Goal: Task Accomplishment & Management: Manage account settings

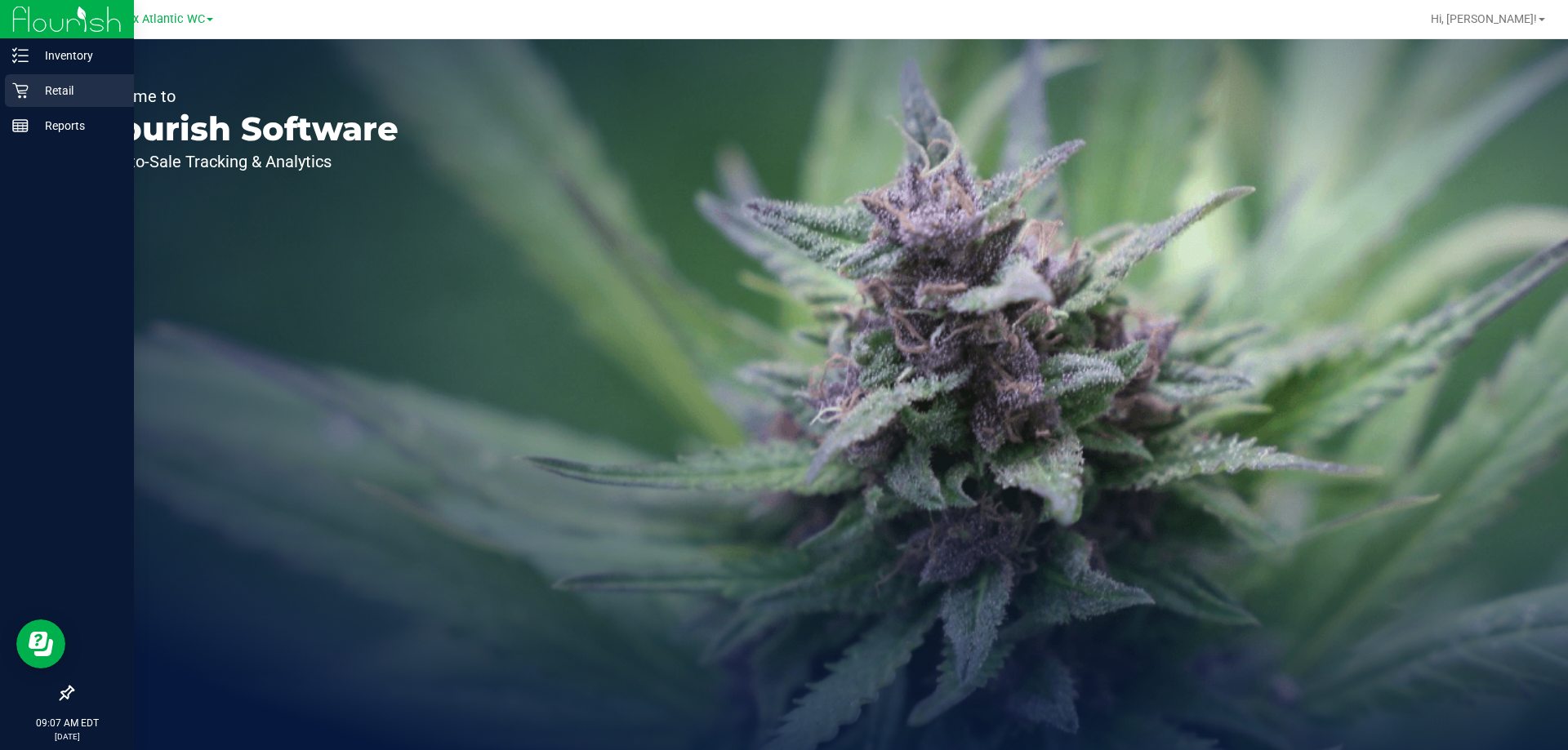
click at [22, 87] on icon at bounding box center [20, 90] width 16 height 16
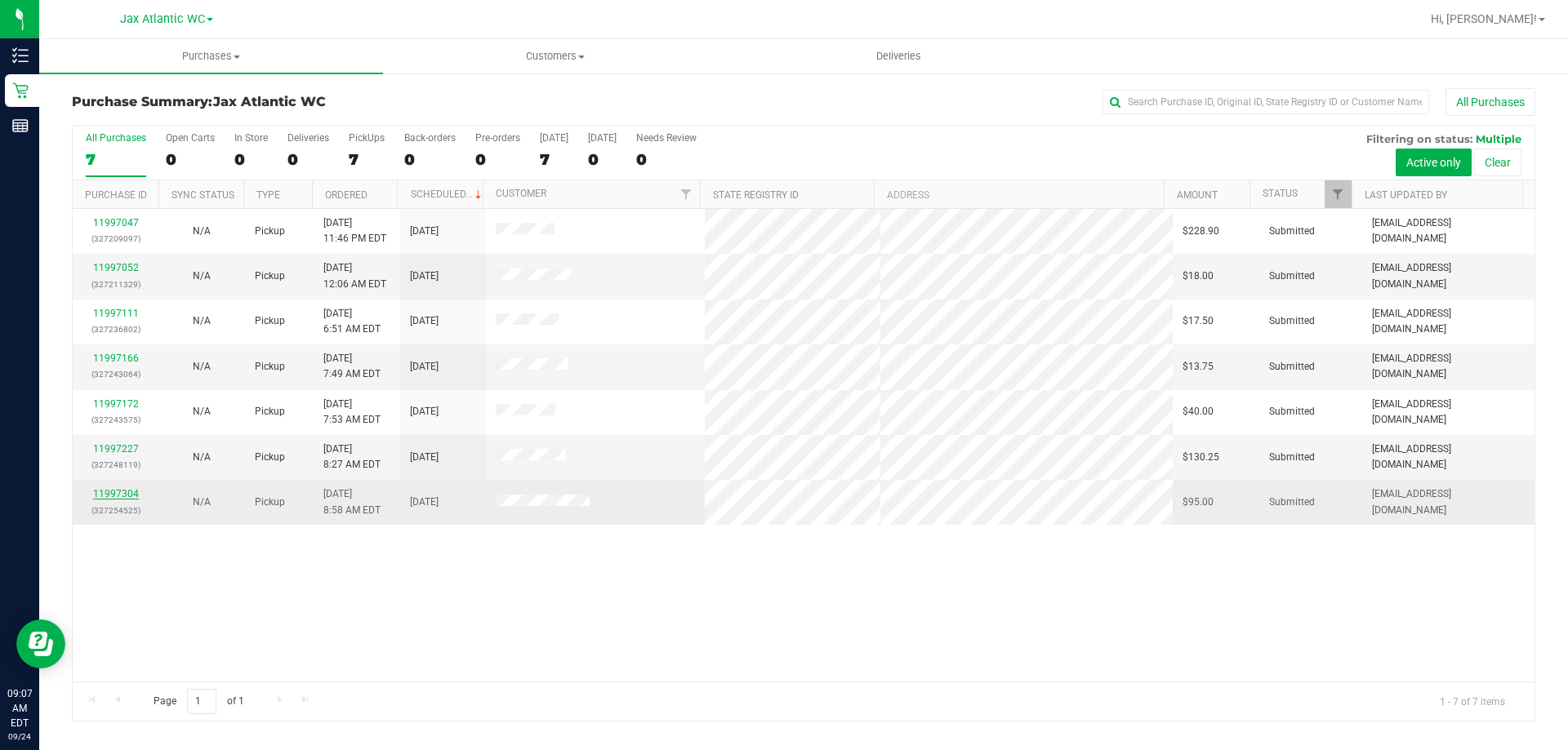
click at [109, 495] on link "11997304" at bounding box center [116, 494] width 46 height 11
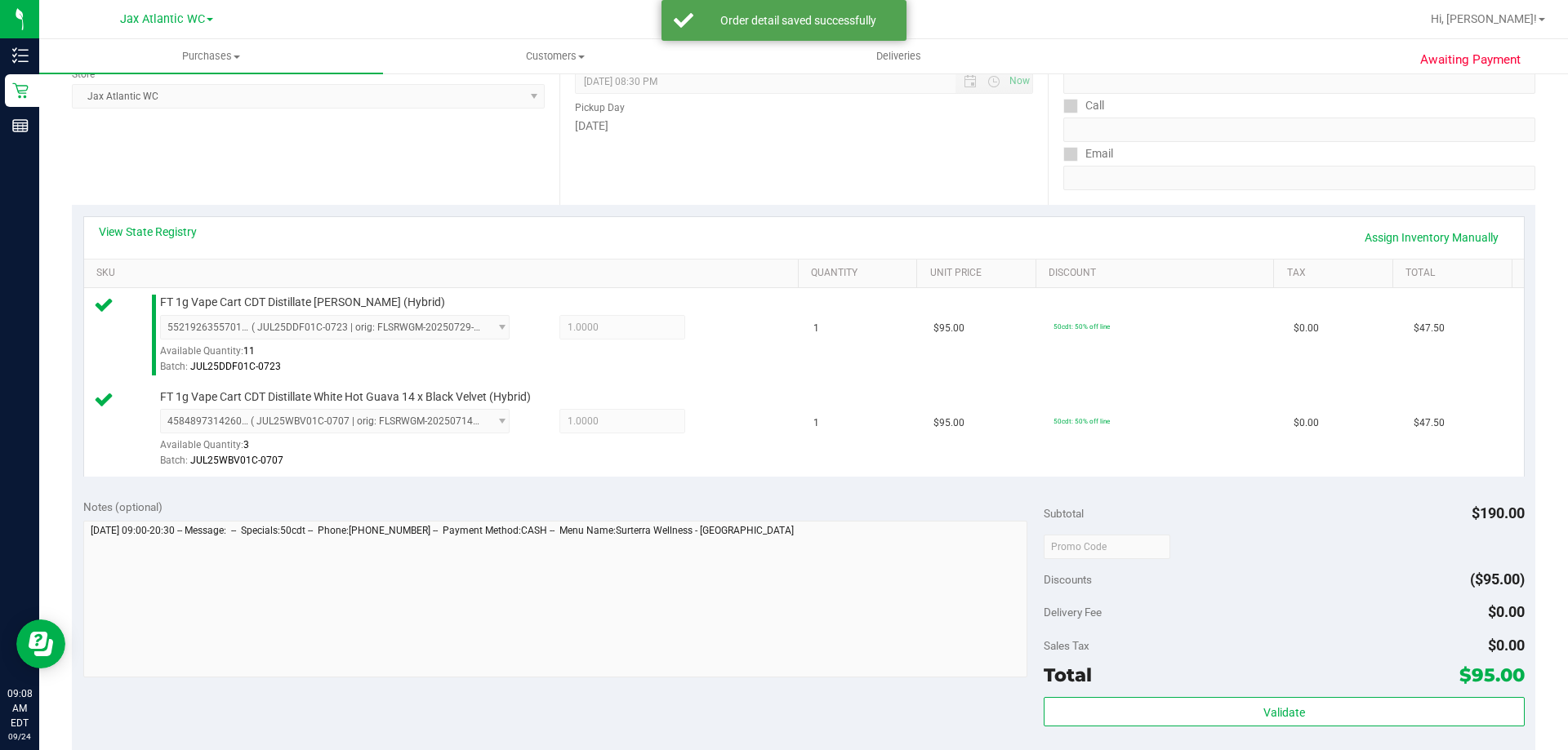
scroll to position [571, 0]
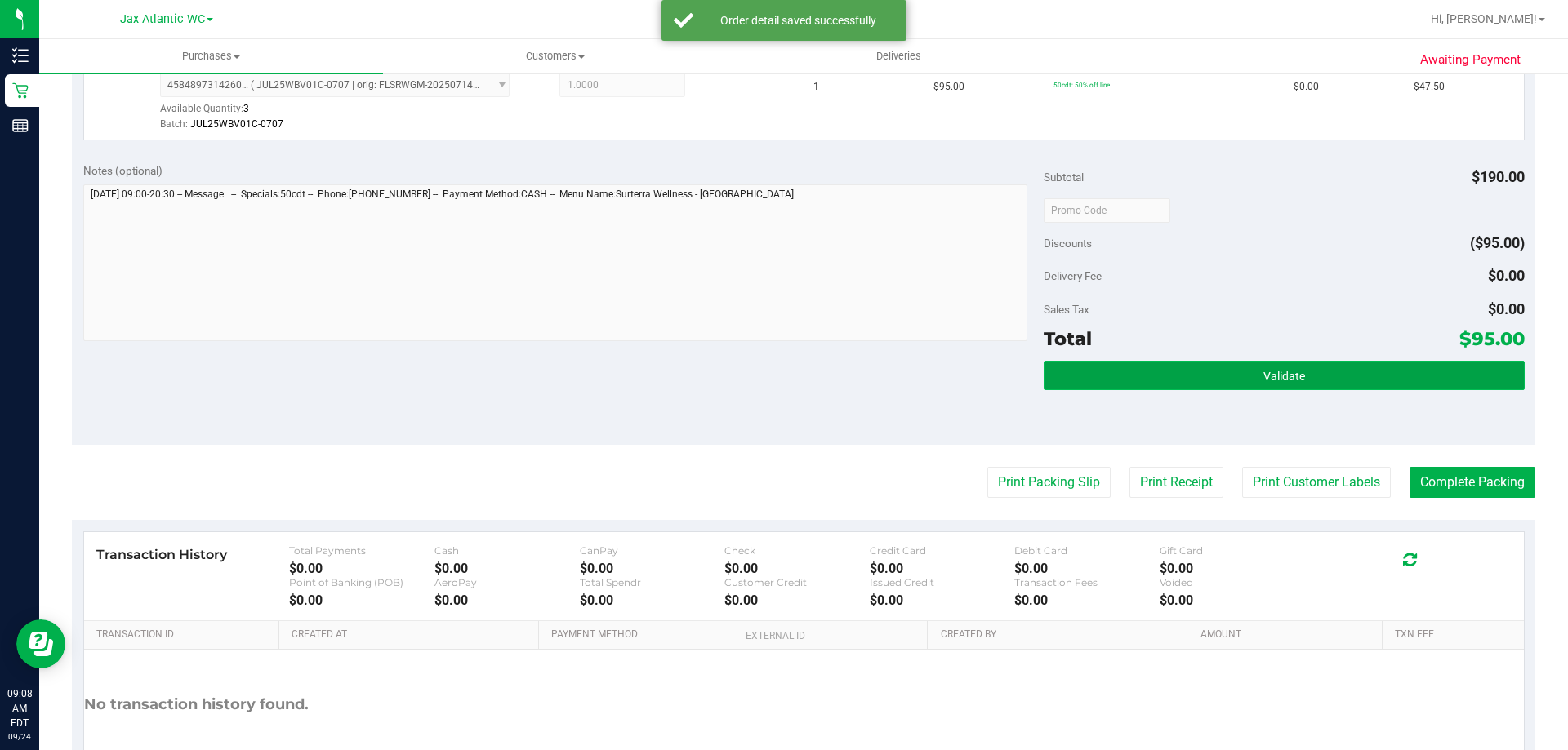
click at [1044, 364] on button "Validate" at bounding box center [1284, 375] width 480 height 29
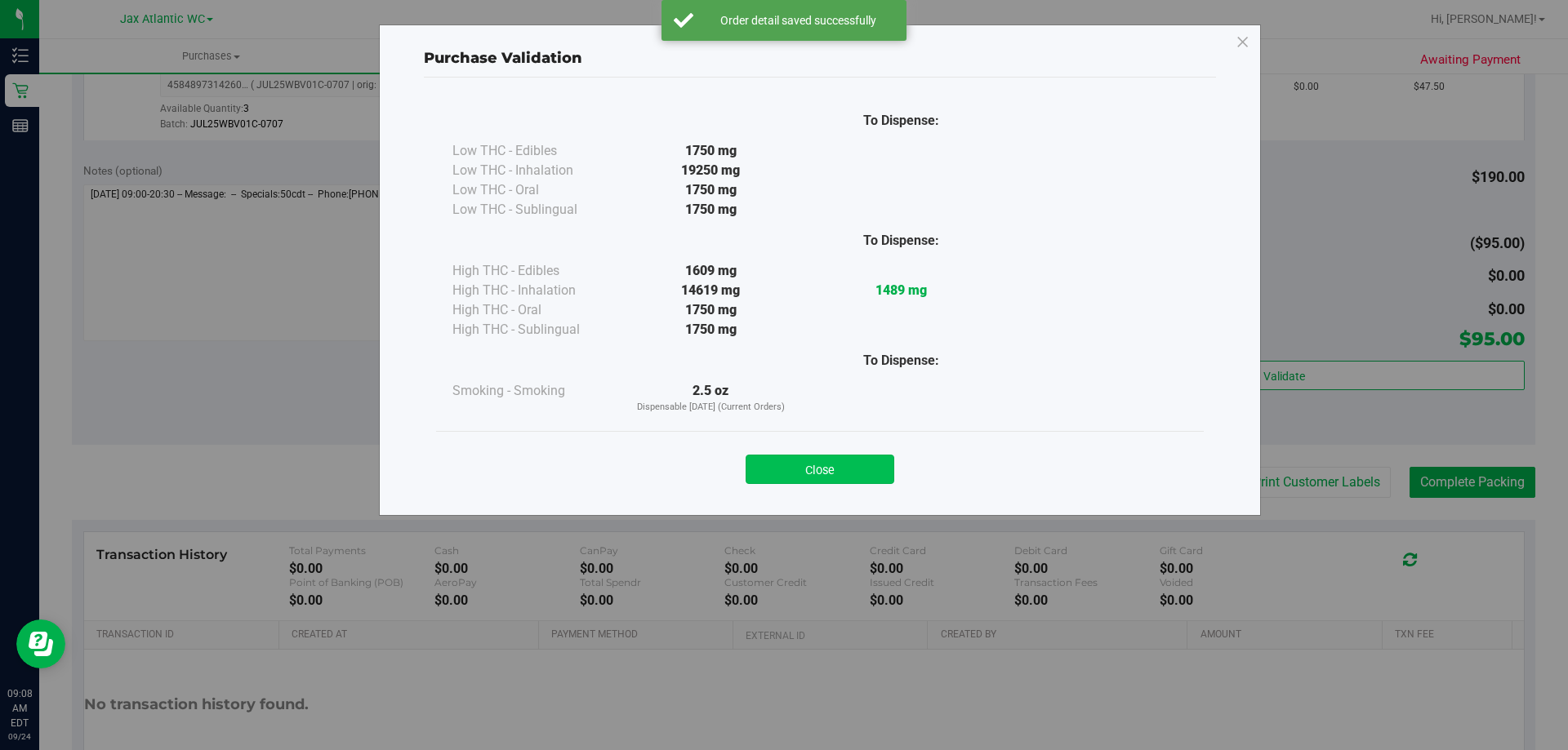
click at [793, 465] on button "Close" at bounding box center [820, 469] width 149 height 29
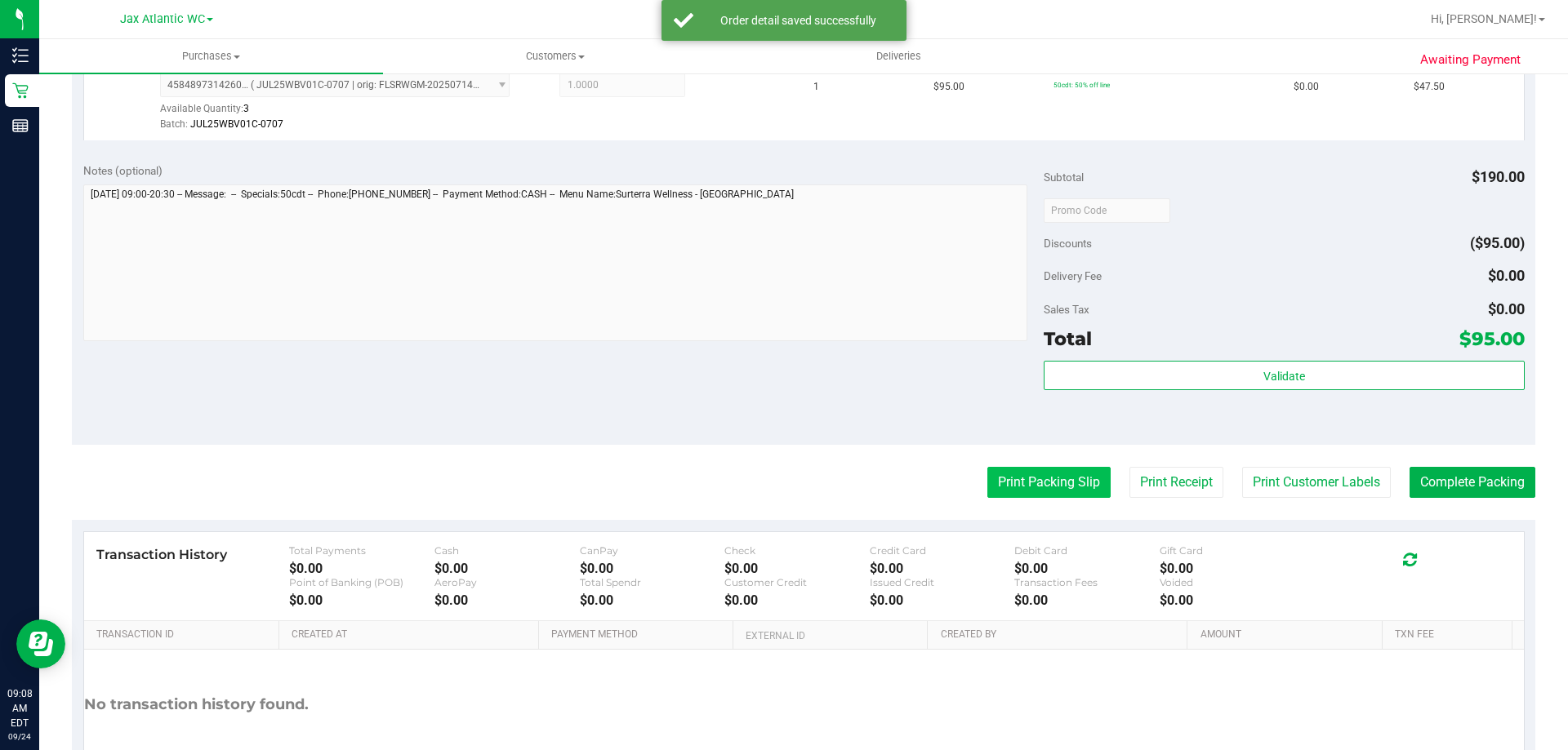
click at [992, 488] on button "Print Packing Slip" at bounding box center [1049, 482] width 123 height 31
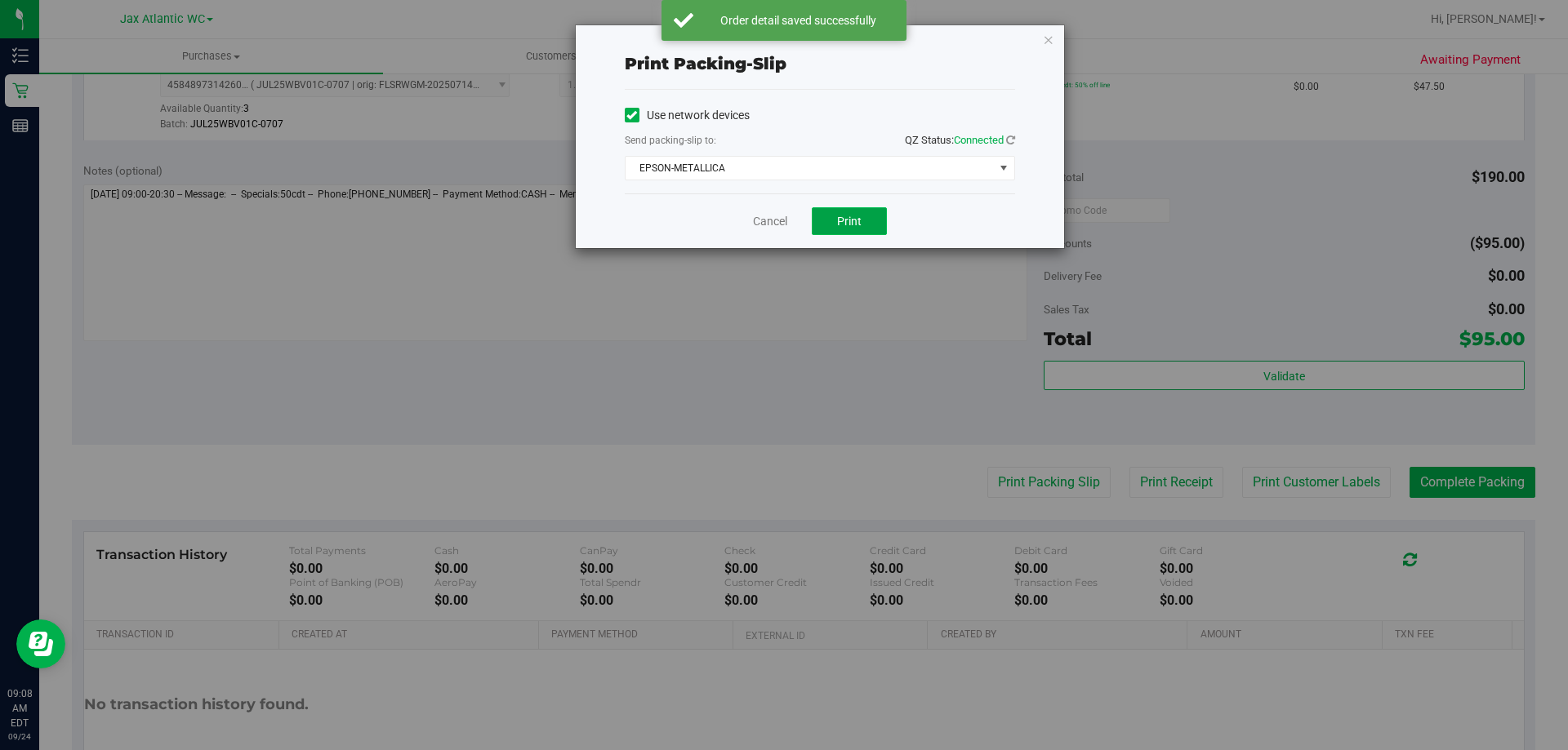
click at [831, 222] on button "Print" at bounding box center [849, 222] width 75 height 28
click at [1048, 31] on icon "button" at bounding box center [1049, 38] width 11 height 20
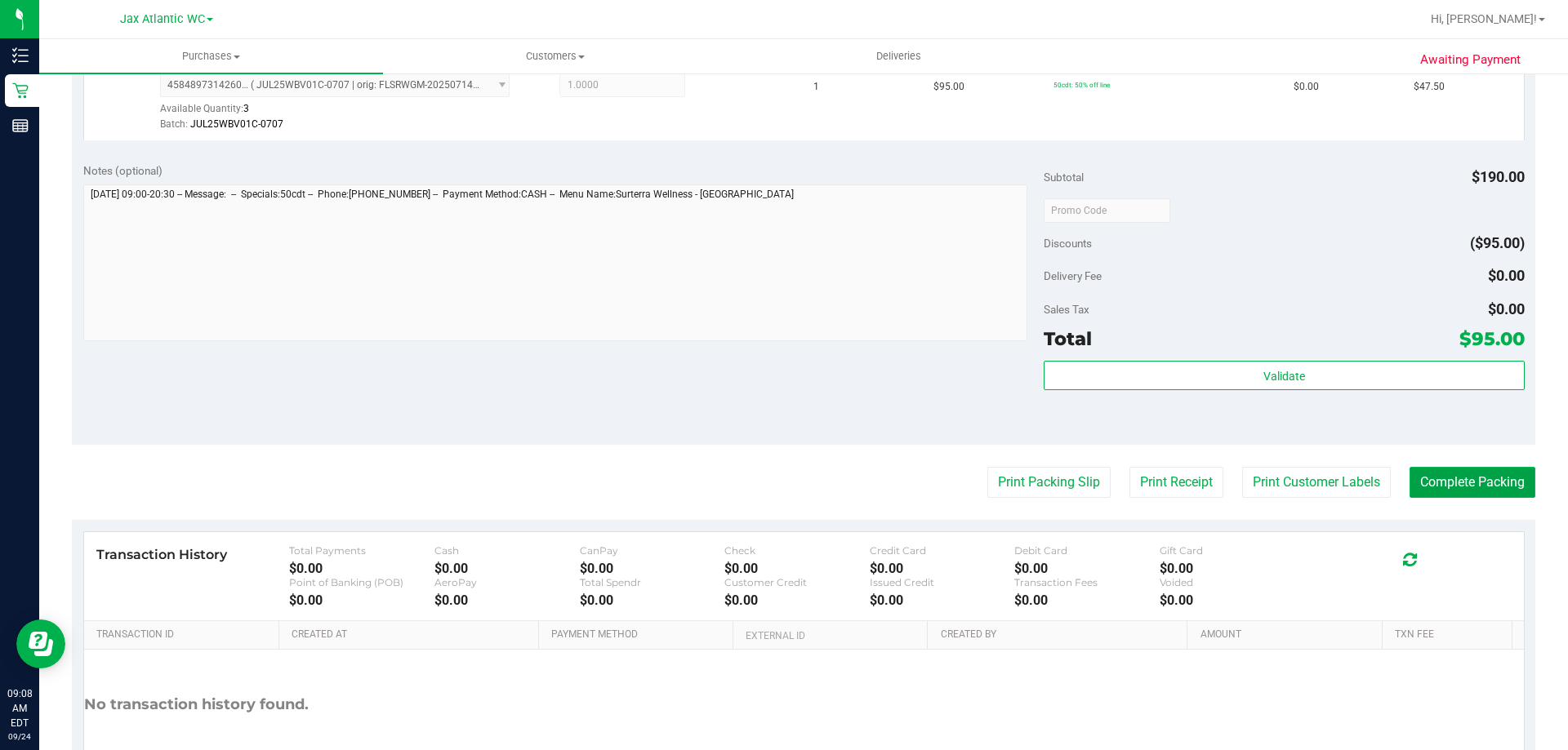
click at [1430, 475] on button "Complete Packing" at bounding box center [1473, 482] width 125 height 31
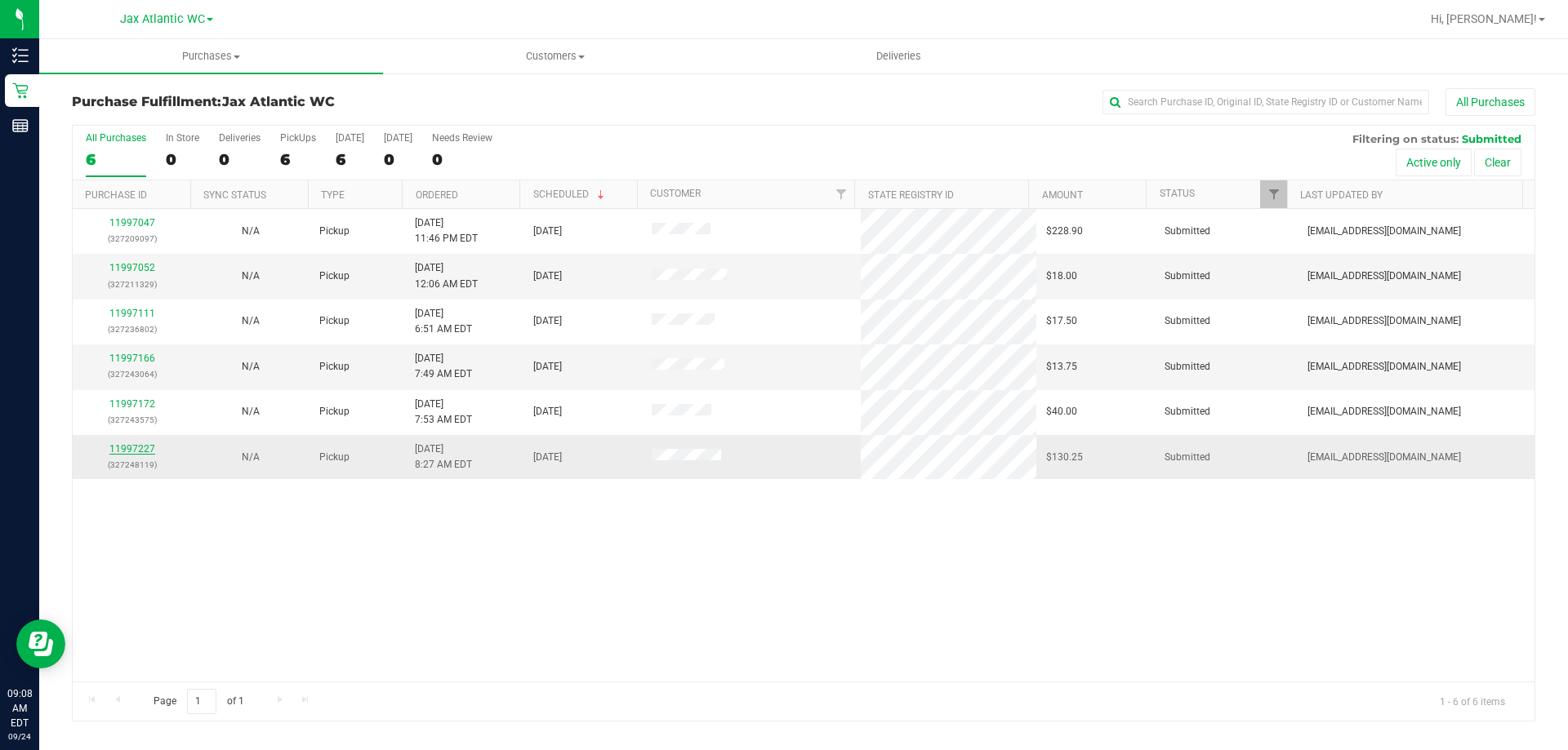
click at [145, 453] on link "11997227" at bounding box center [132, 449] width 46 height 11
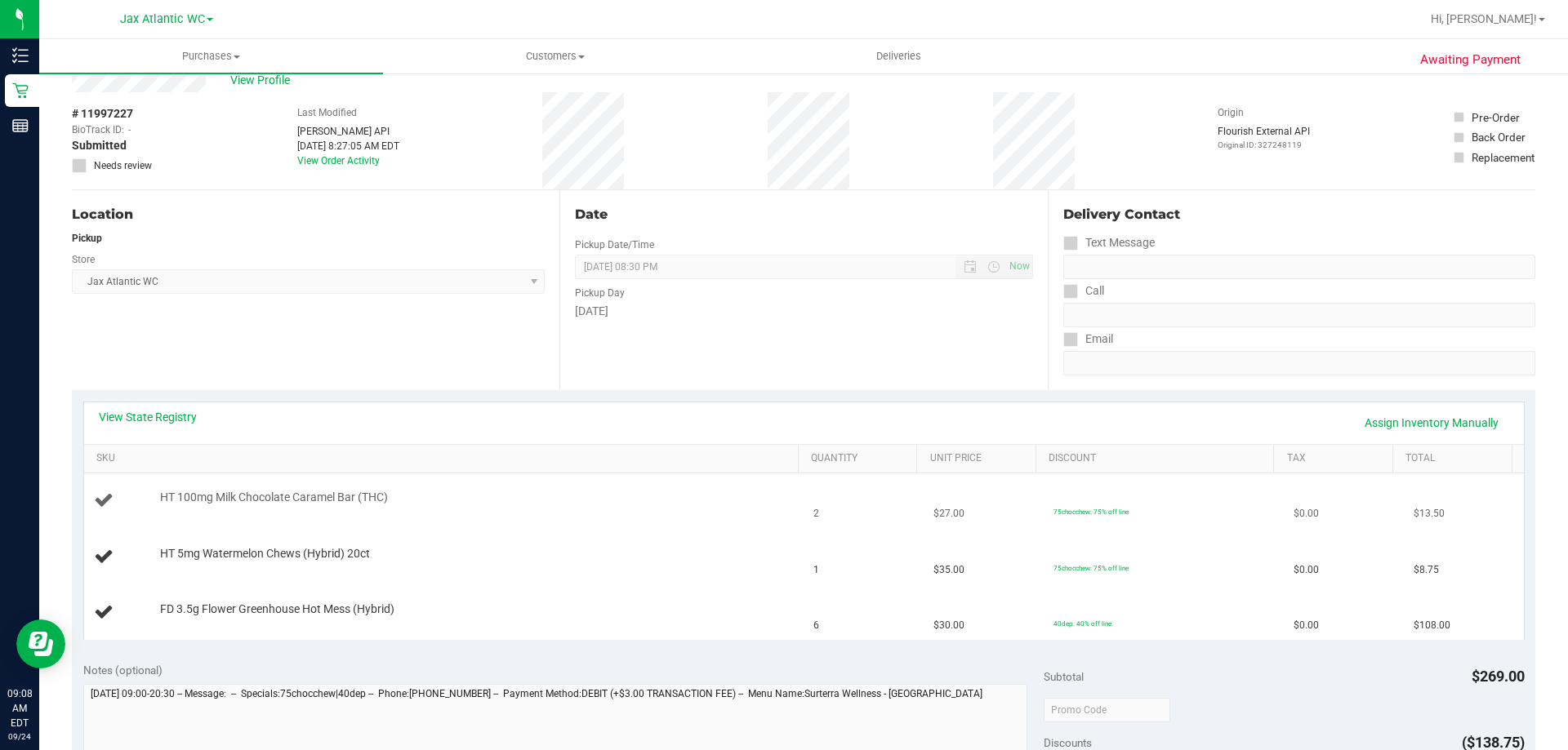
scroll to position [245, 0]
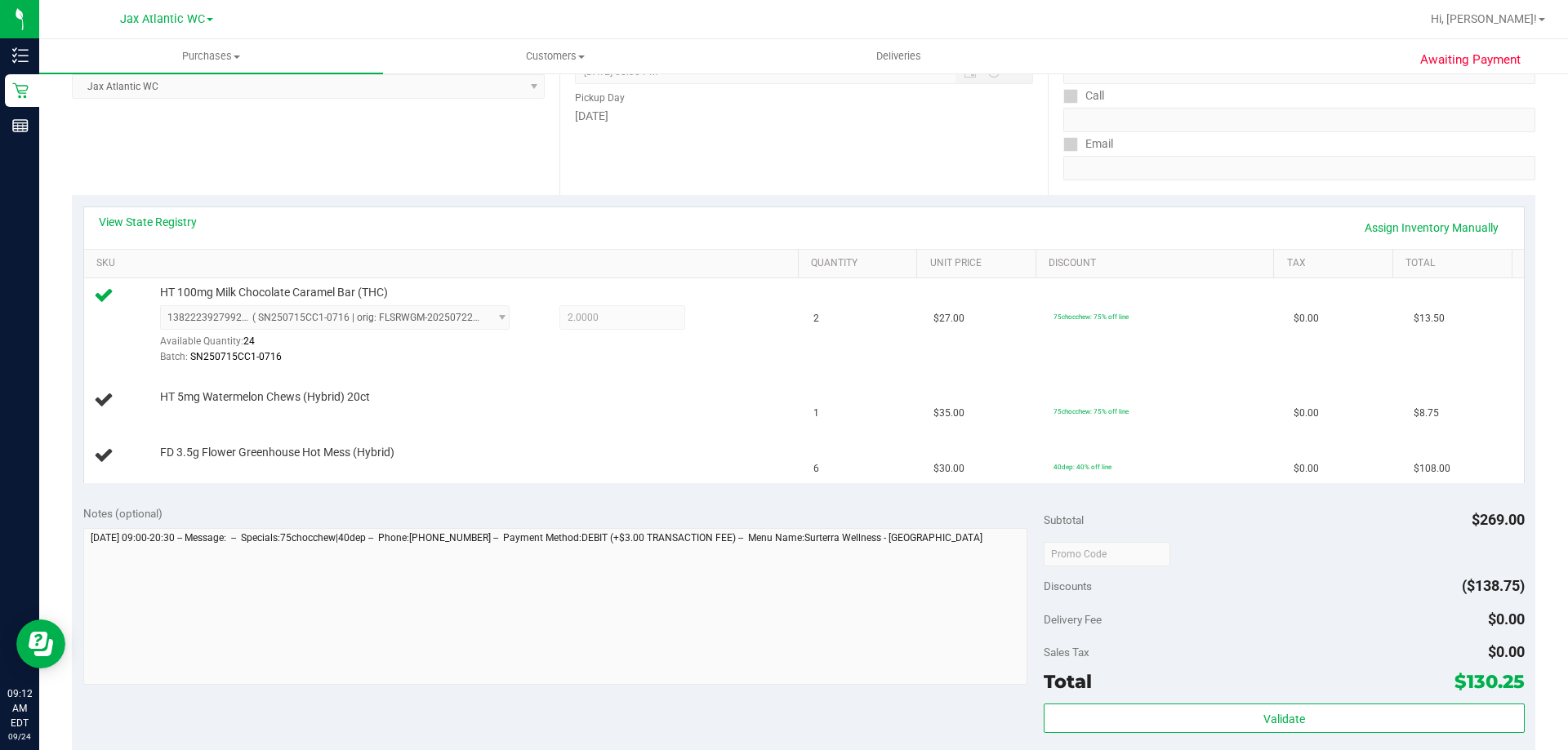
click at [511, 209] on div "View State Registry Assign Inventory Manually" at bounding box center [804, 228] width 1440 height 42
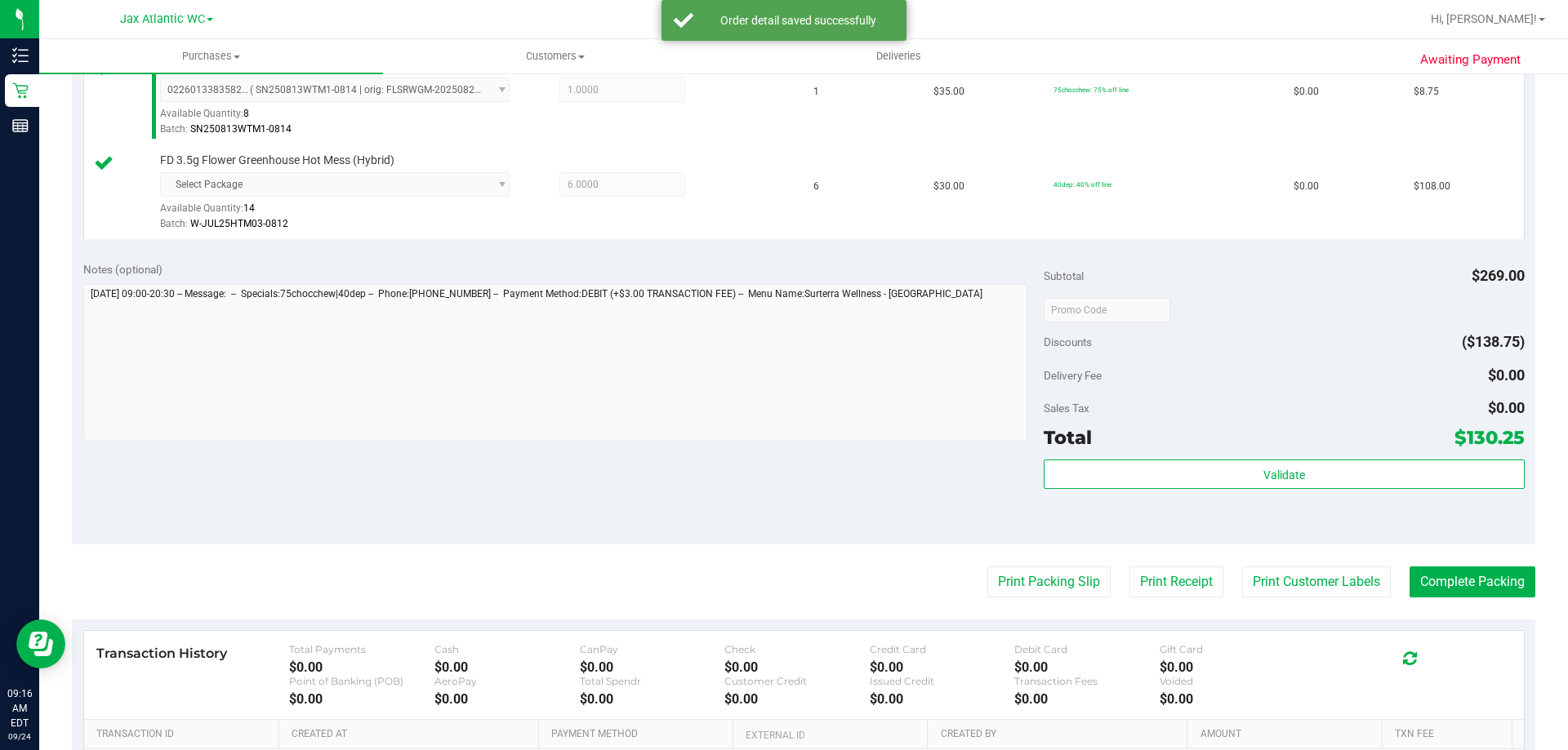
scroll to position [735, 0]
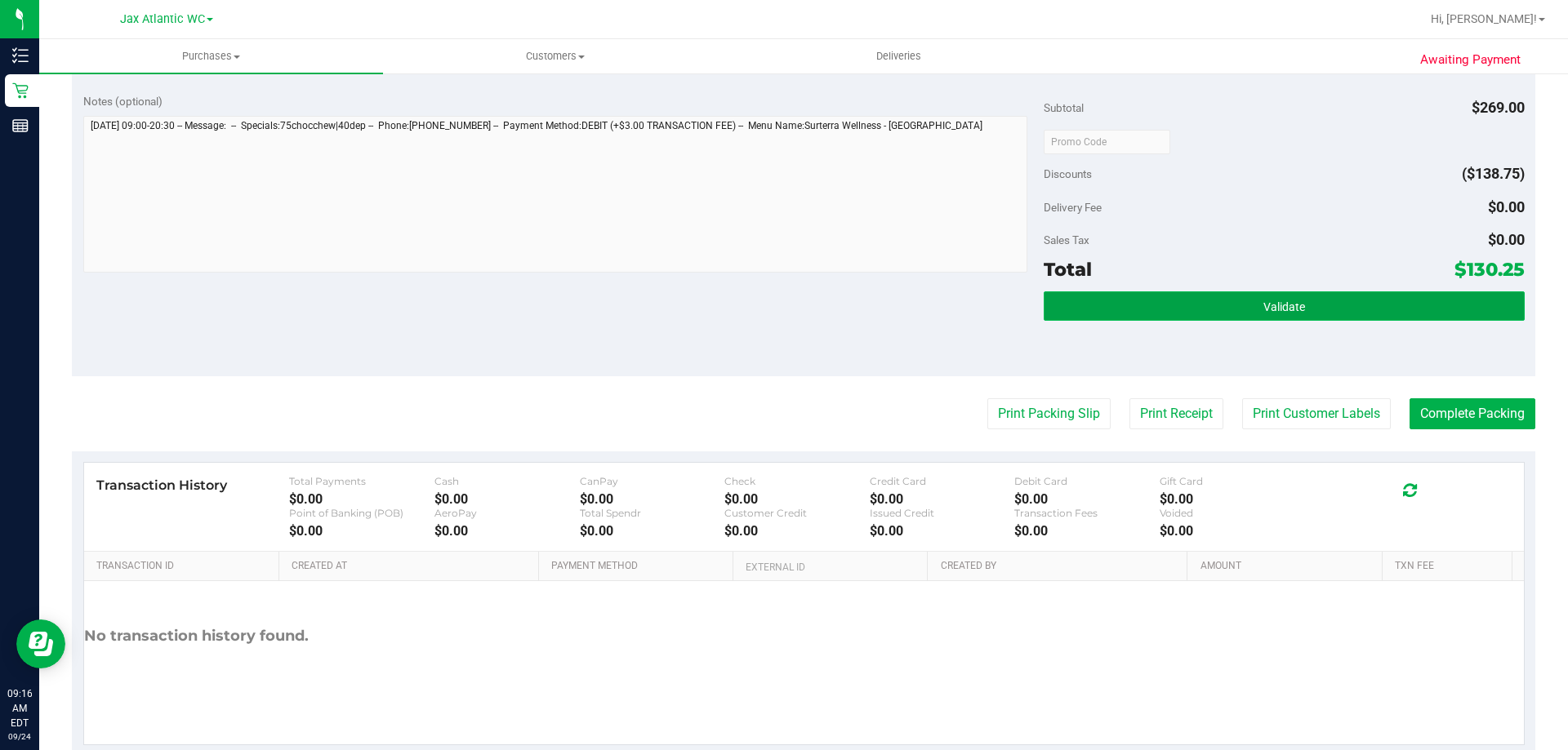
click at [1301, 321] on button "Validate" at bounding box center [1284, 306] width 480 height 29
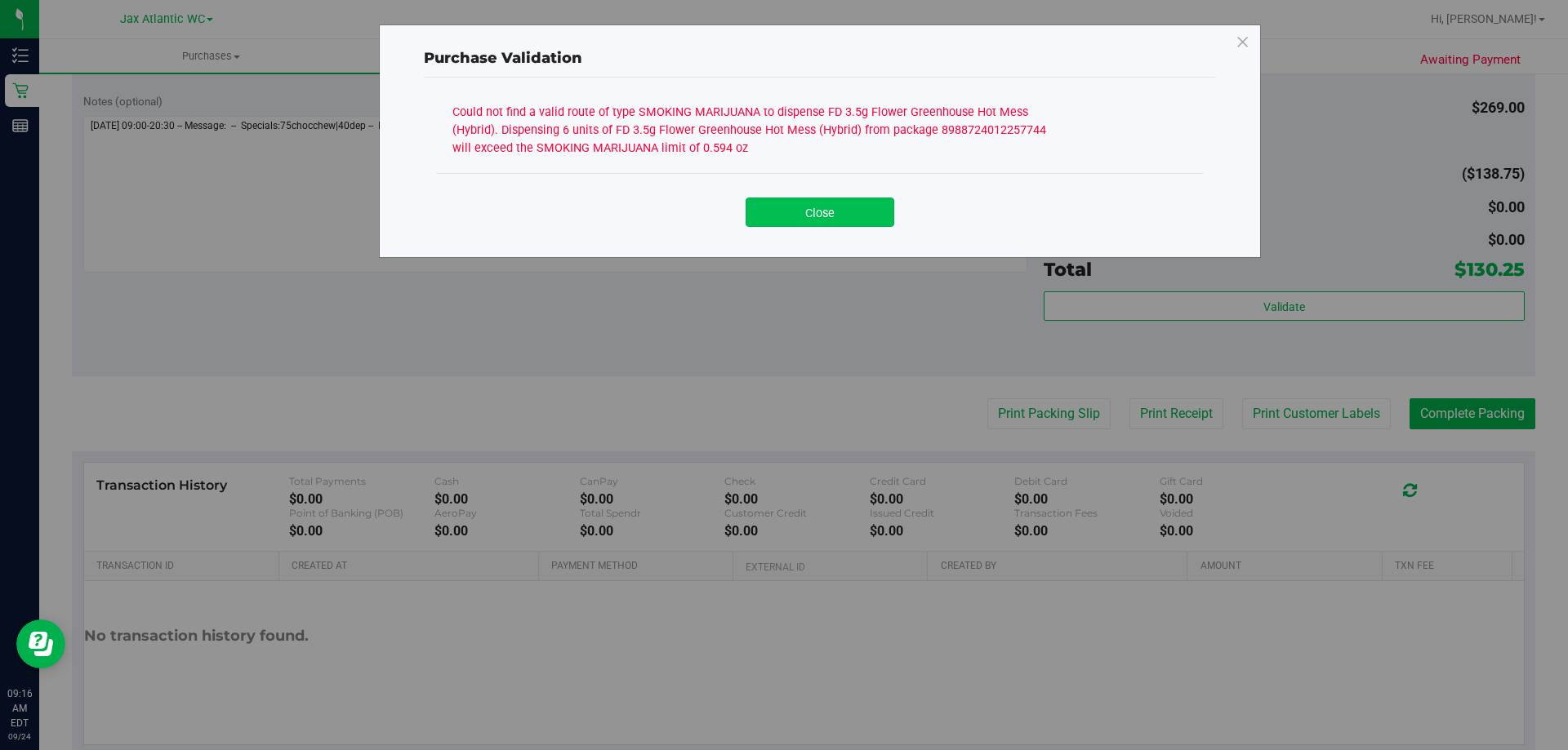
click at [849, 223] on button "Close" at bounding box center [820, 211] width 149 height 29
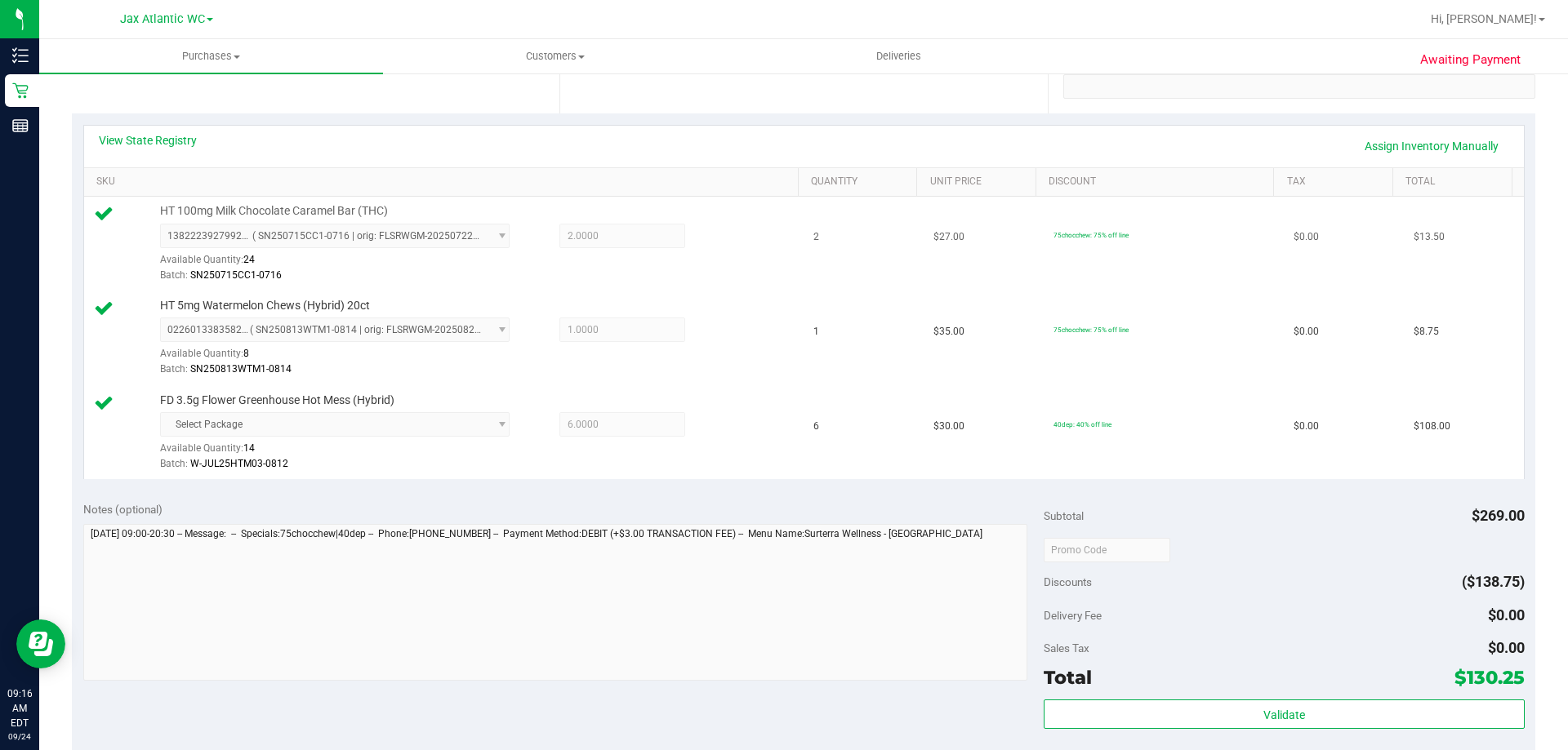
scroll to position [0, 0]
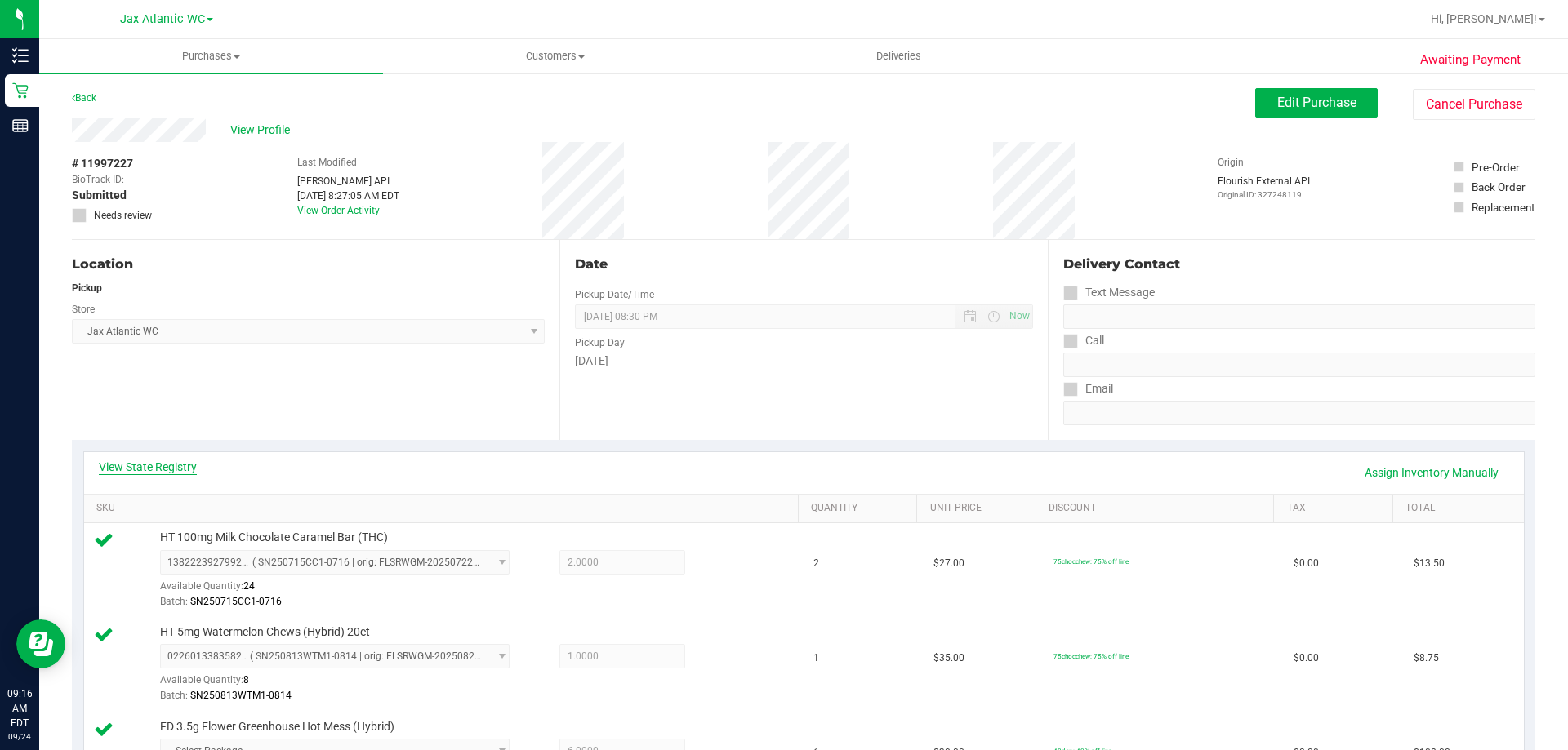
click at [144, 459] on div "View State Registry Assign Inventory Manually" at bounding box center [804, 473] width 1440 height 42
click at [146, 465] on link "View State Registry" at bounding box center [148, 467] width 98 height 16
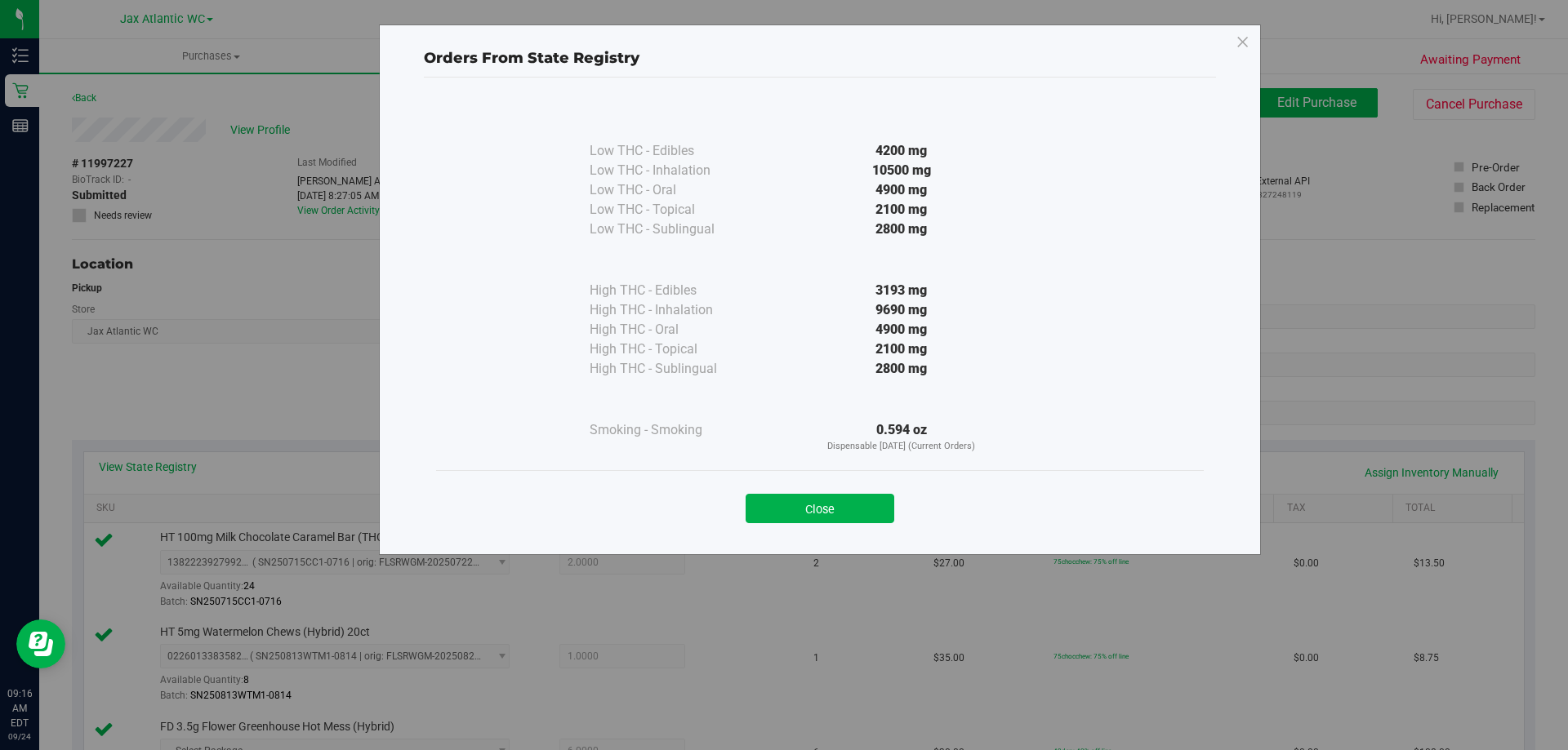
click at [789, 501] on button "Close" at bounding box center [820, 508] width 149 height 29
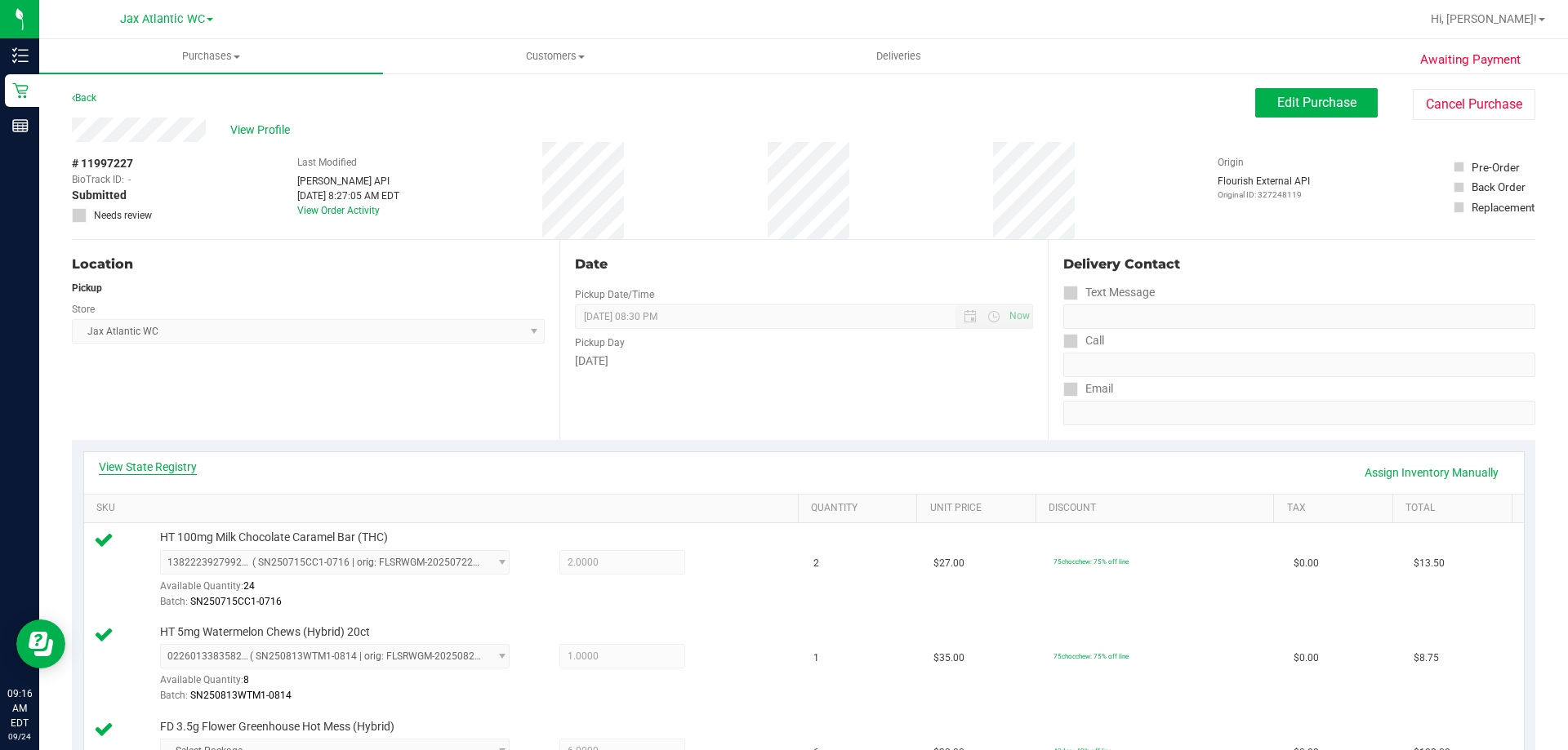
click at [151, 470] on link "View State Registry" at bounding box center [148, 467] width 98 height 16
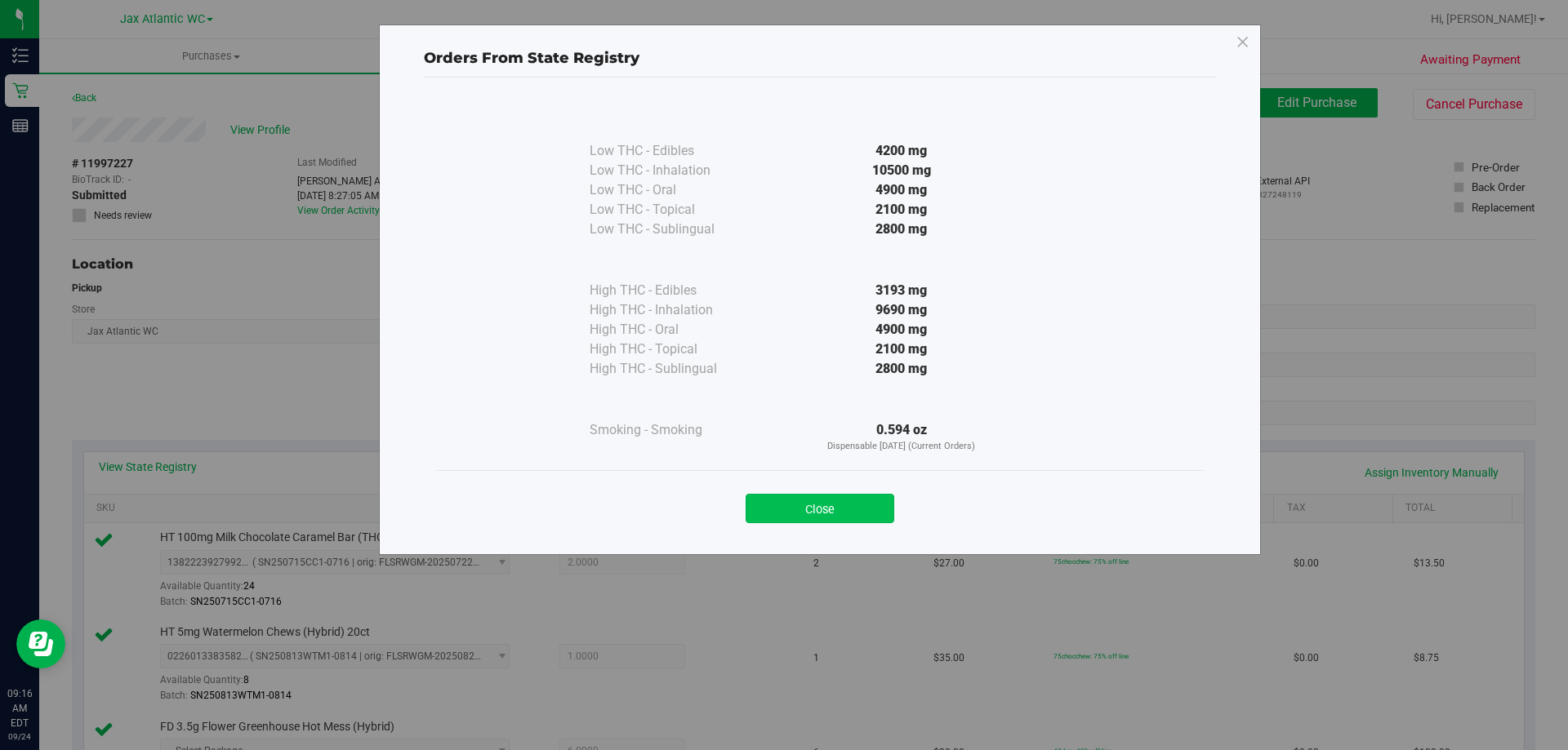
click at [818, 516] on button "Close" at bounding box center [820, 508] width 149 height 29
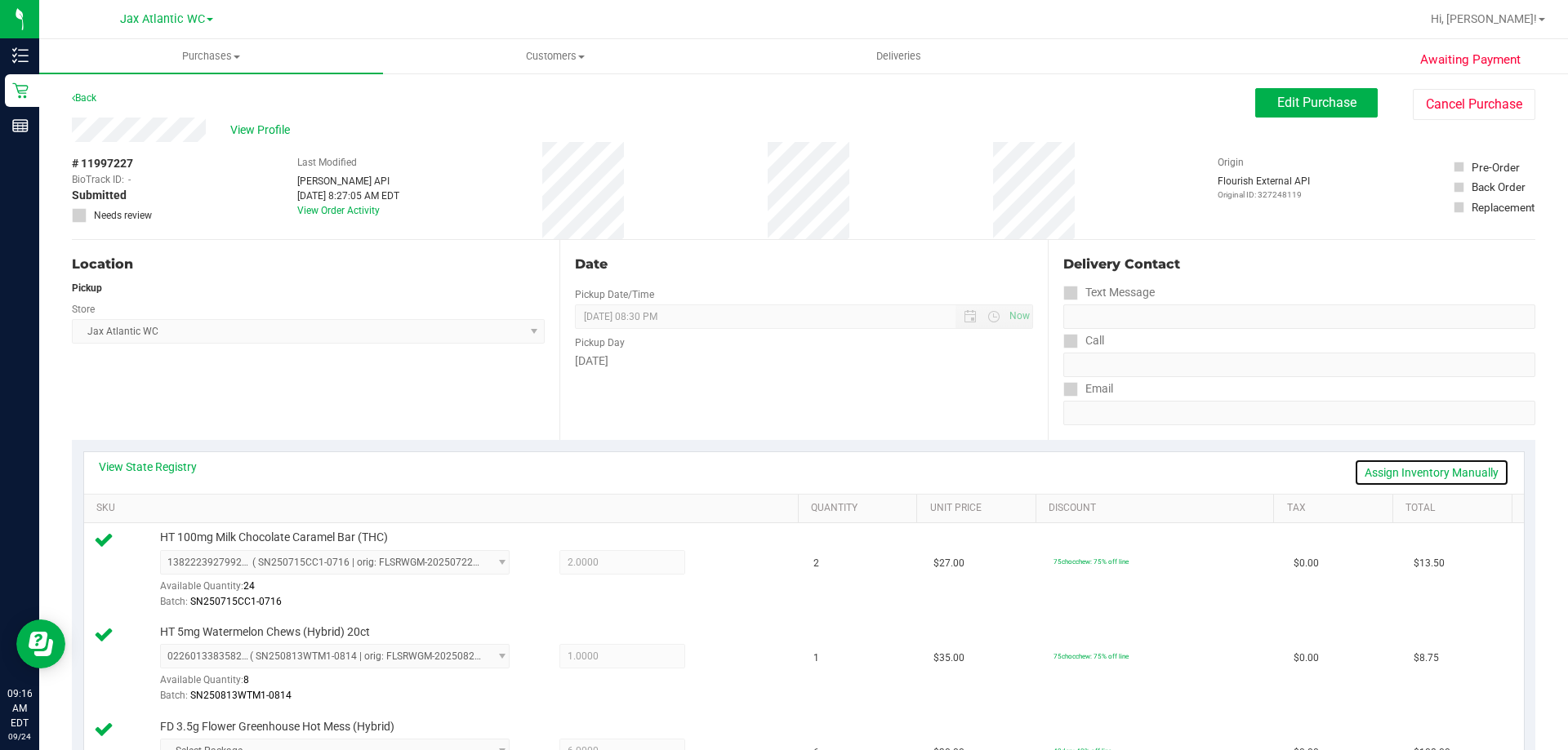
click at [1415, 467] on link "Assign Inventory Manually" at bounding box center [1431, 473] width 155 height 28
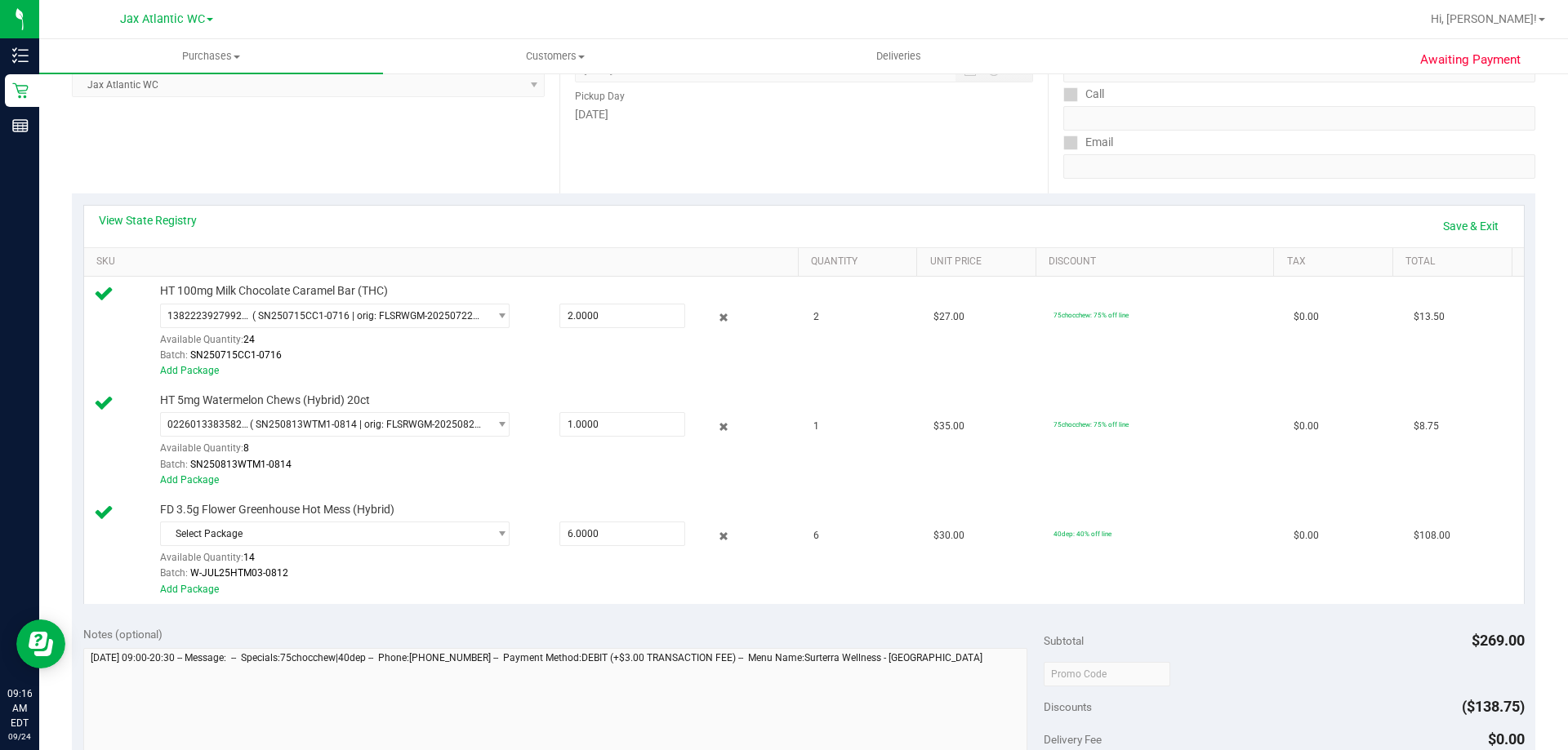
scroll to position [490, 0]
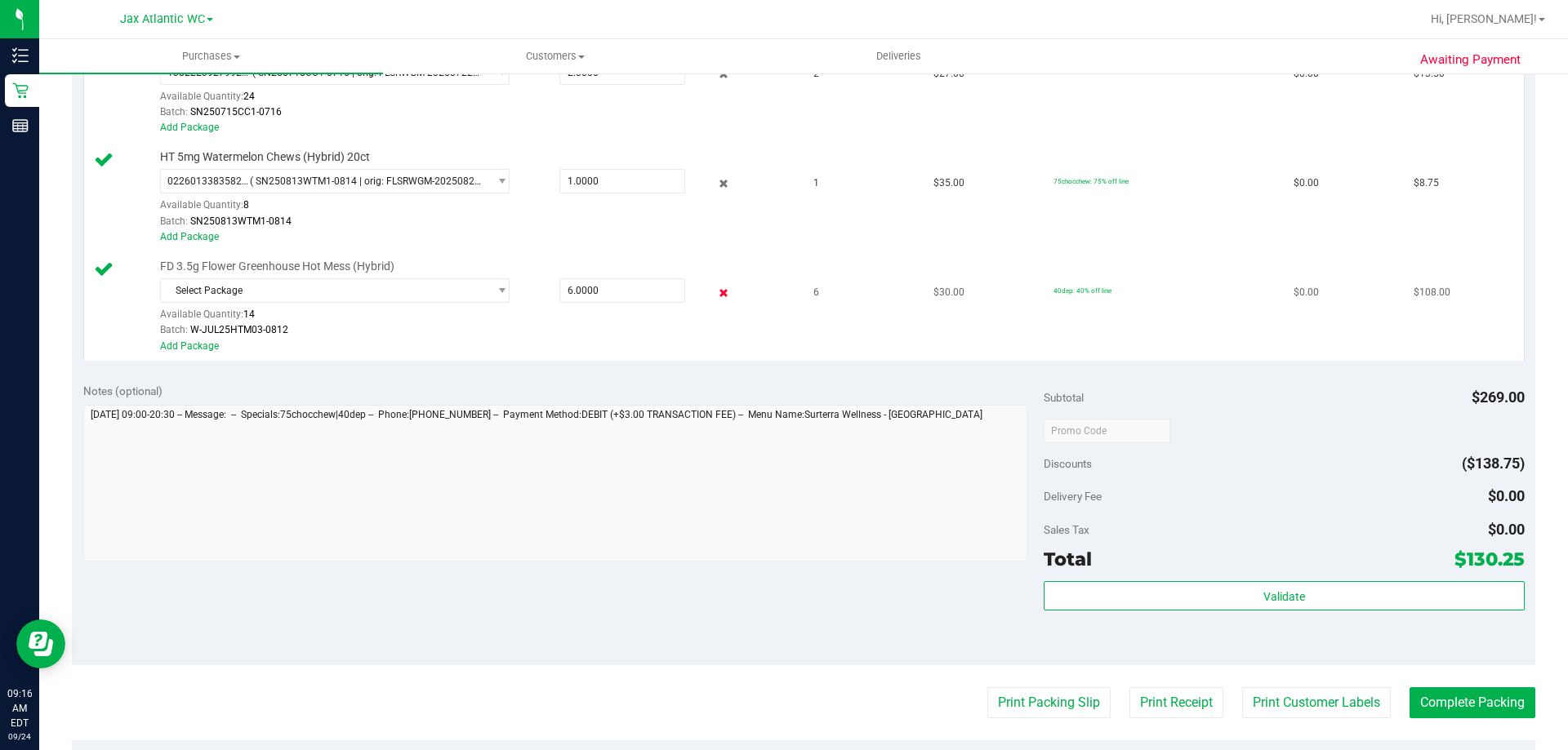
click at [721, 298] on icon at bounding box center [724, 293] width 17 height 19
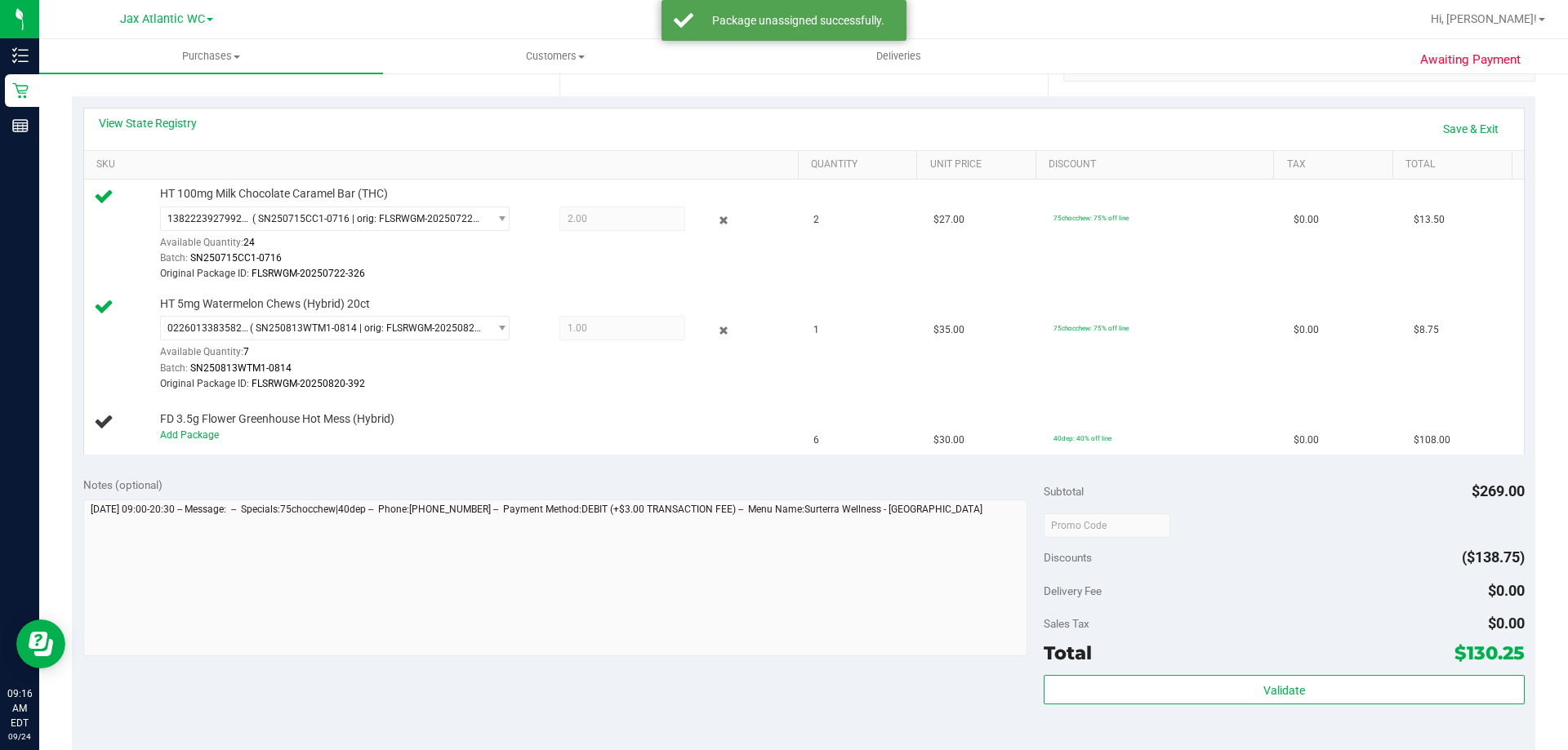
scroll to position [0, 0]
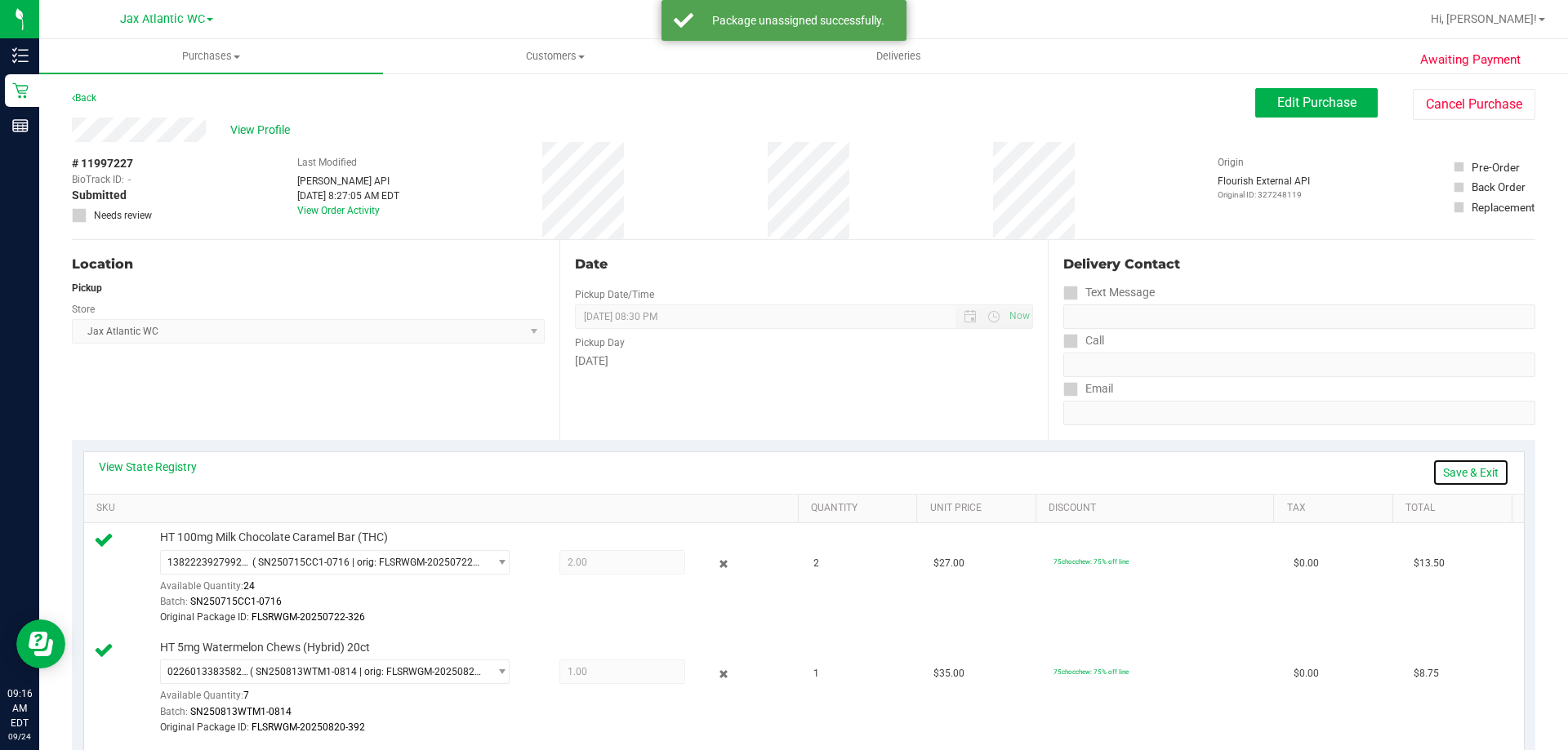
click at [1443, 478] on link "Save & Exit" at bounding box center [1471, 473] width 77 height 28
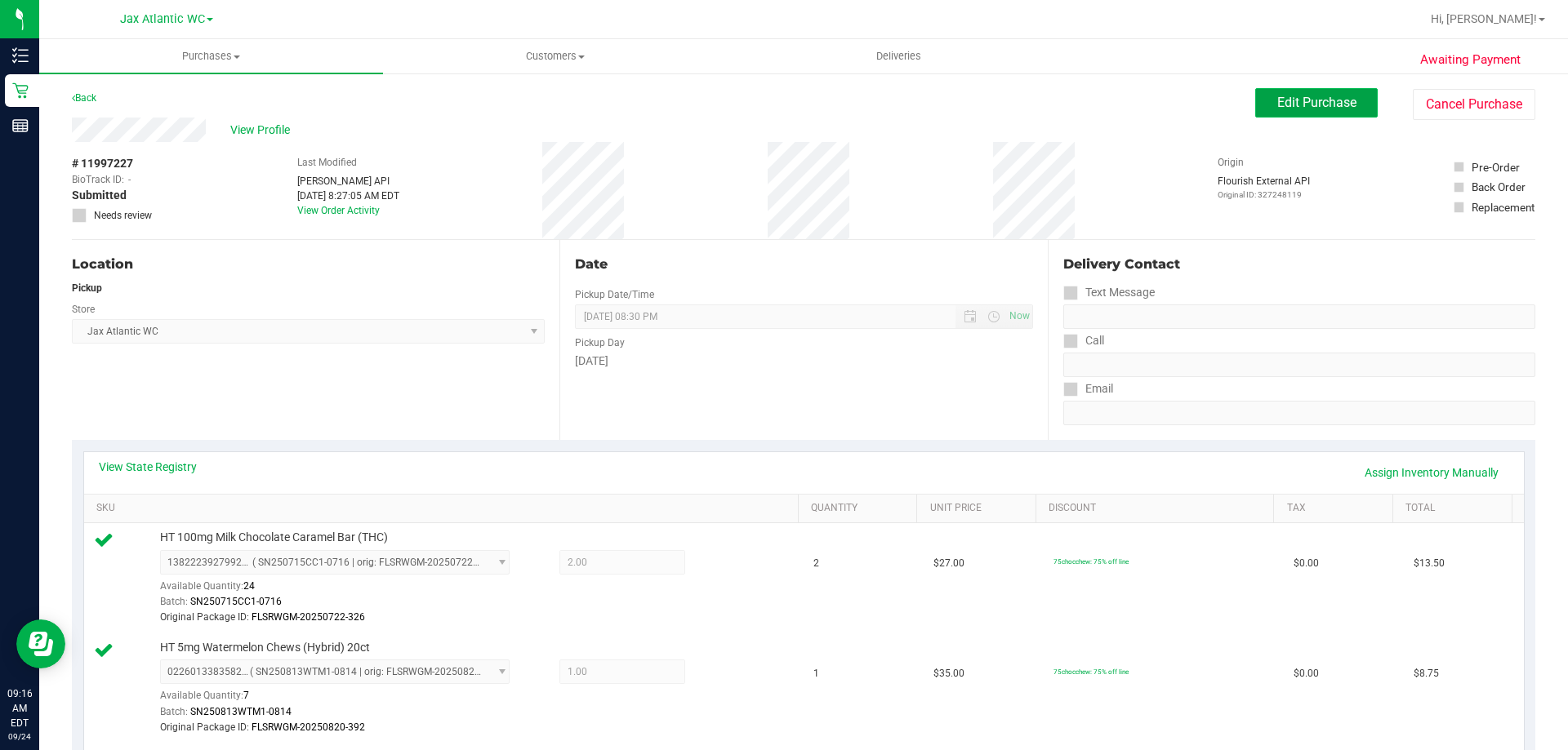
click at [1290, 117] on button "Edit Purchase" at bounding box center [1316, 102] width 123 height 29
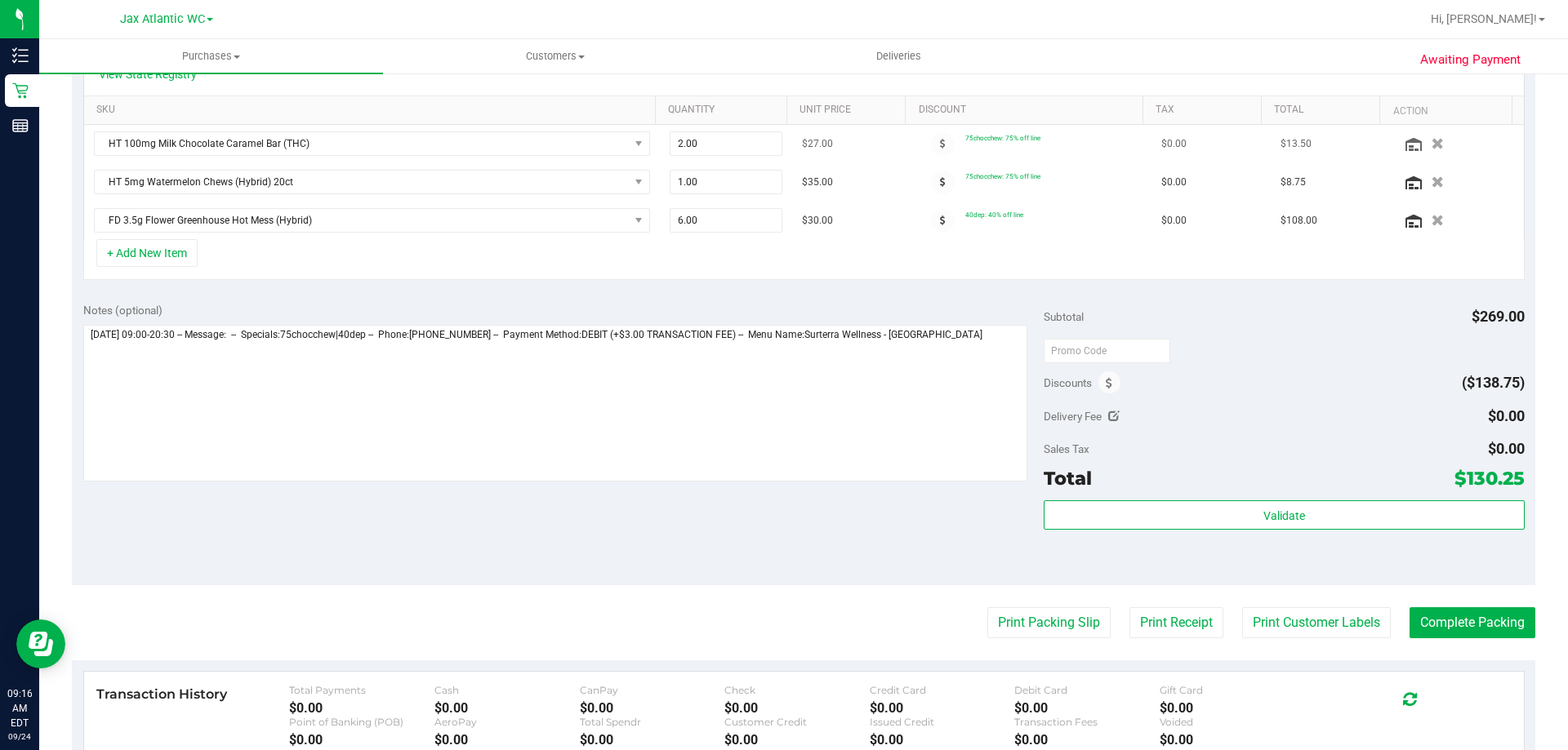
scroll to position [408, 0]
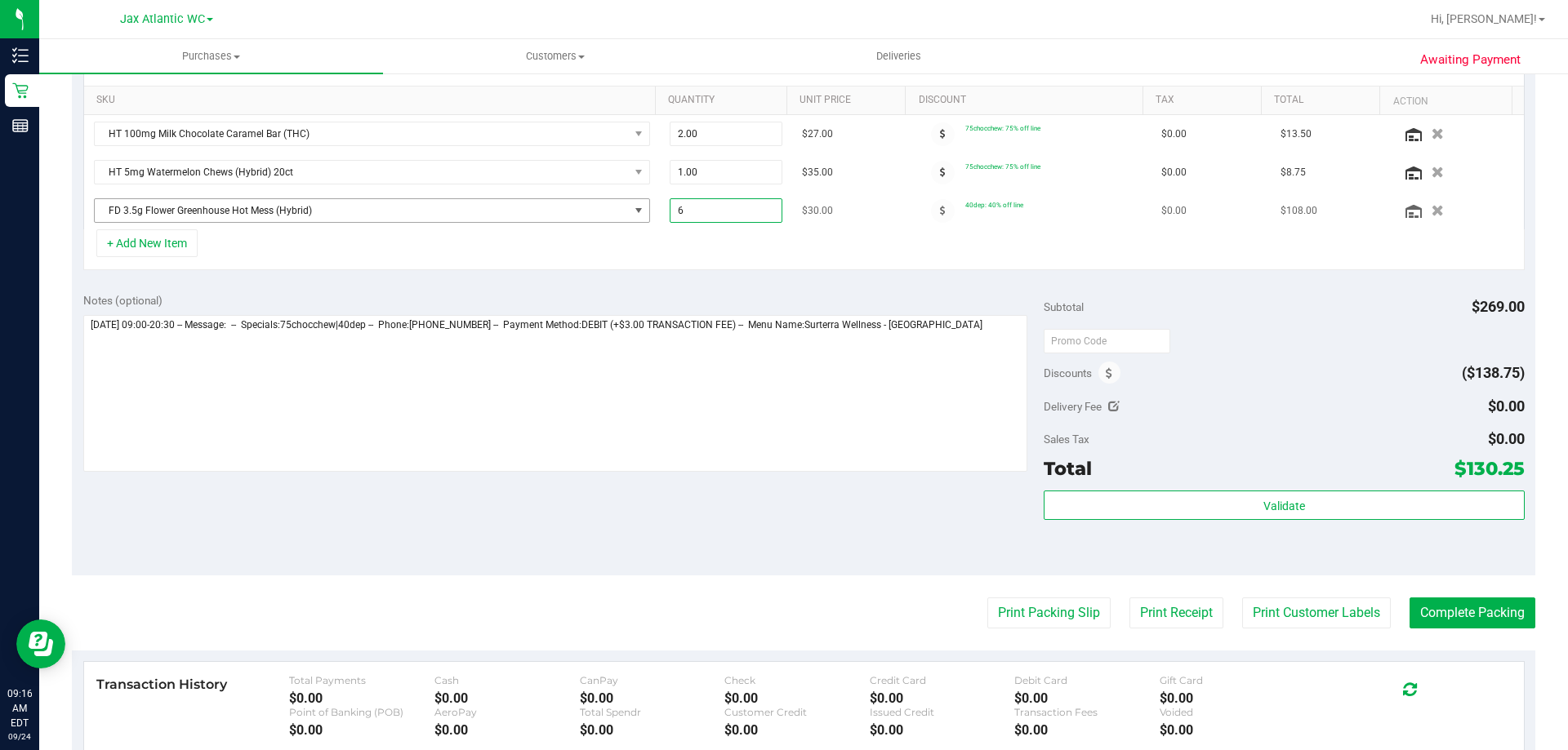
drag, startPoint x: 695, startPoint y: 209, endPoint x: 625, endPoint y: 214, distance: 70.2
click at [625, 214] on tr "FD 3.5g Flower Greenhouse Hot Mess (Hybrid) 6.00 6 $30.00 40dep: 40% off line $…" at bounding box center [804, 210] width 1440 height 37
type input "4"
type input "4.00"
drag, startPoint x: 886, startPoint y: 268, endPoint x: 956, endPoint y: 275, distance: 70.3
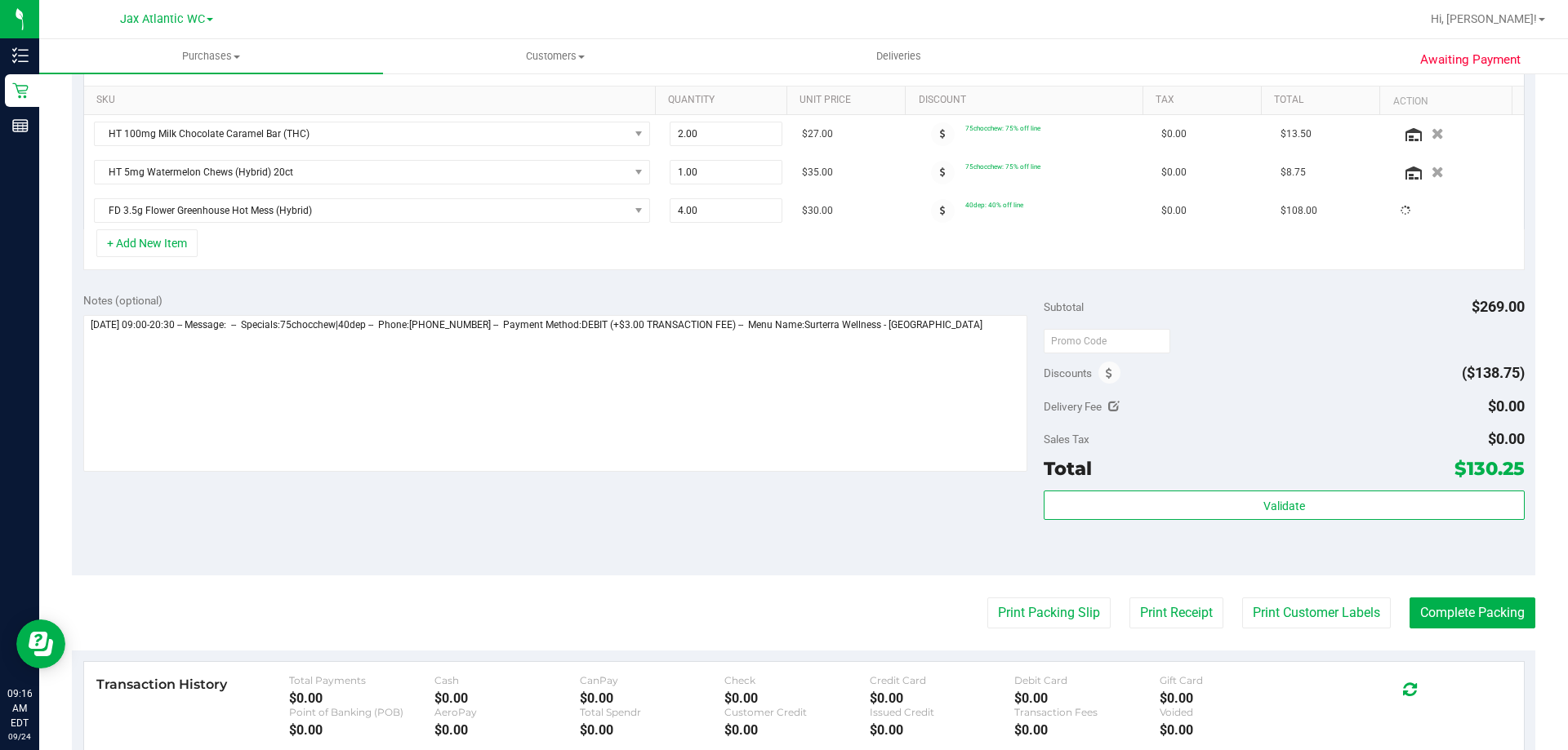
click at [890, 267] on div "+ Add New Item" at bounding box center [804, 250] width 1442 height 41
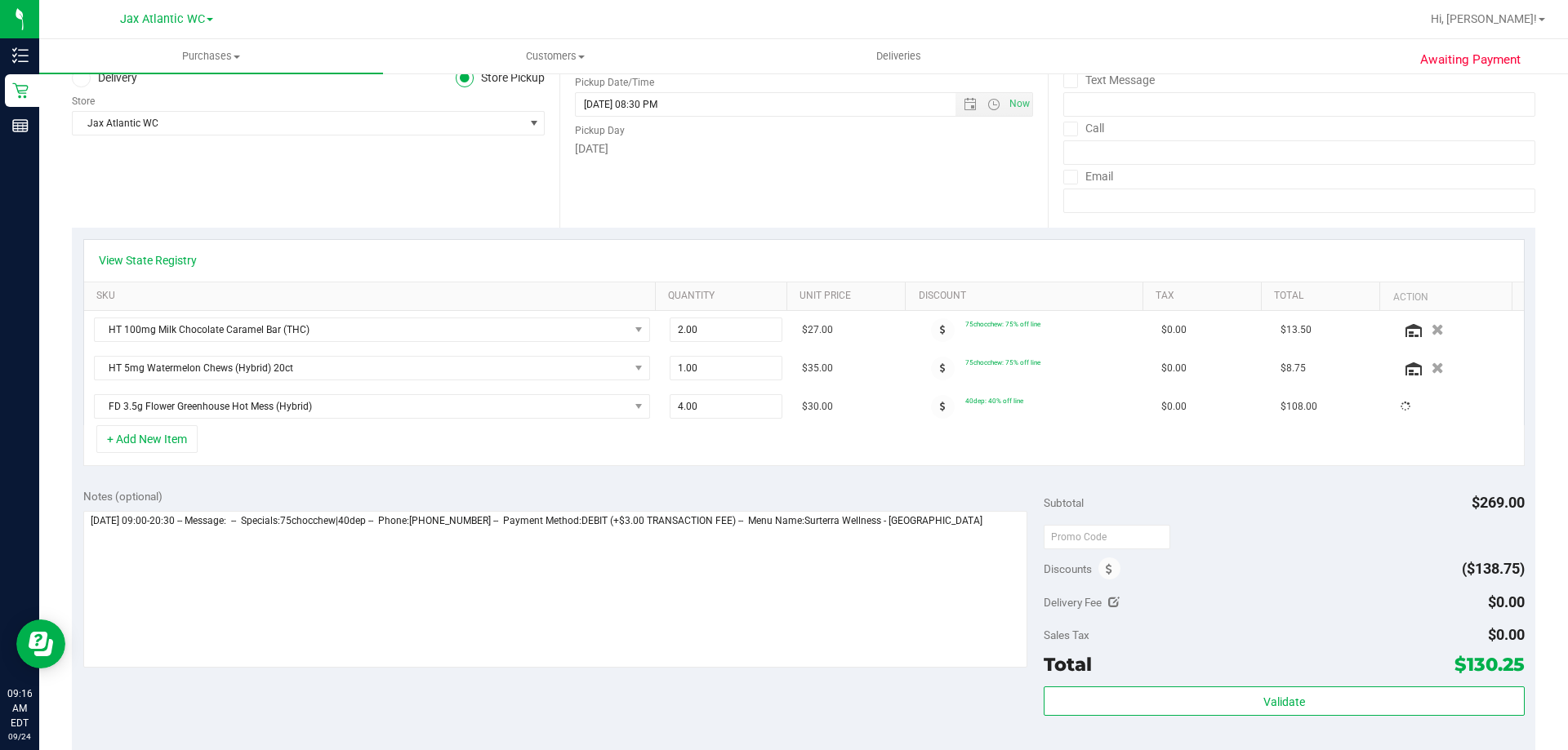
scroll to position [0, 0]
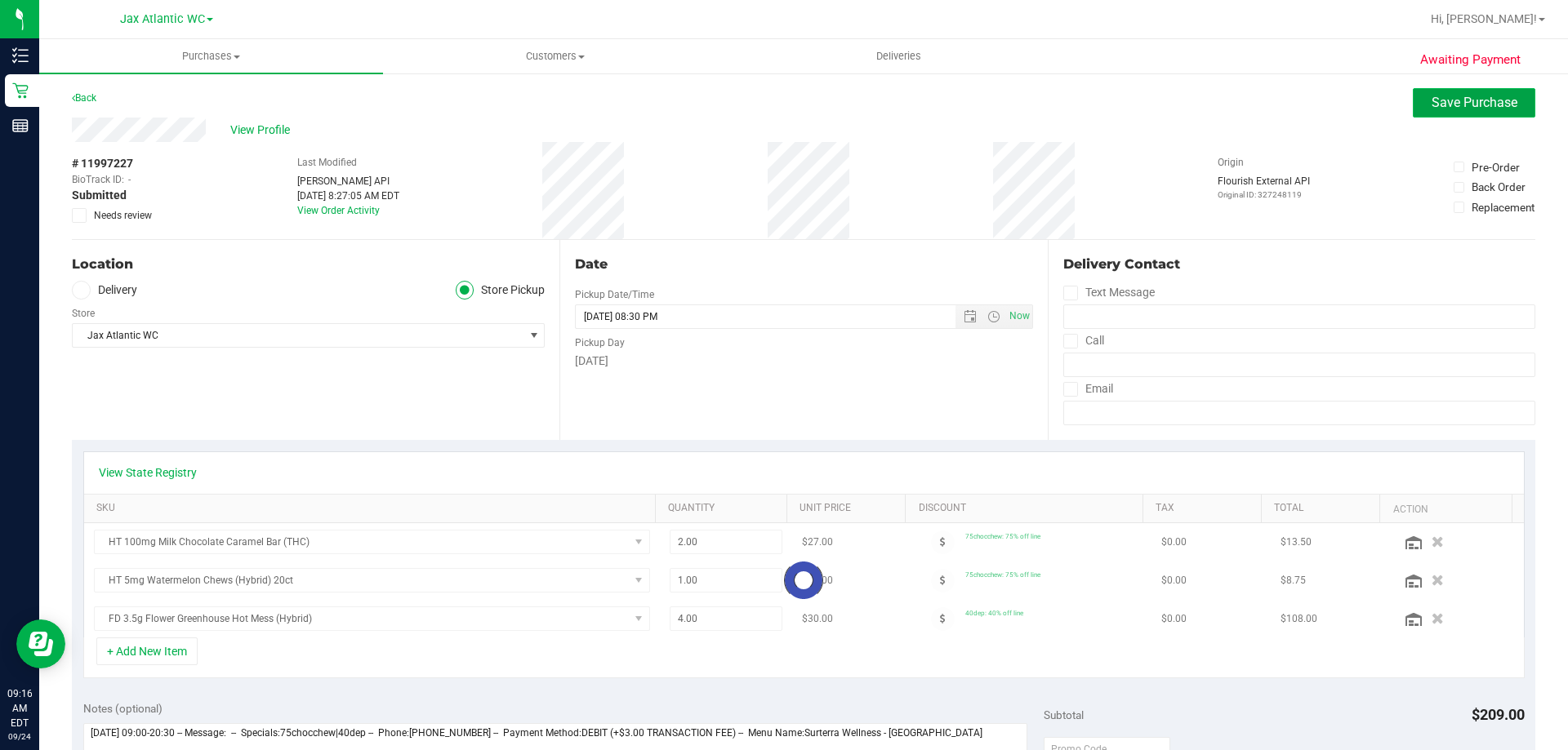
click at [1431, 106] on span "Save Purchase" at bounding box center [1474, 102] width 86 height 16
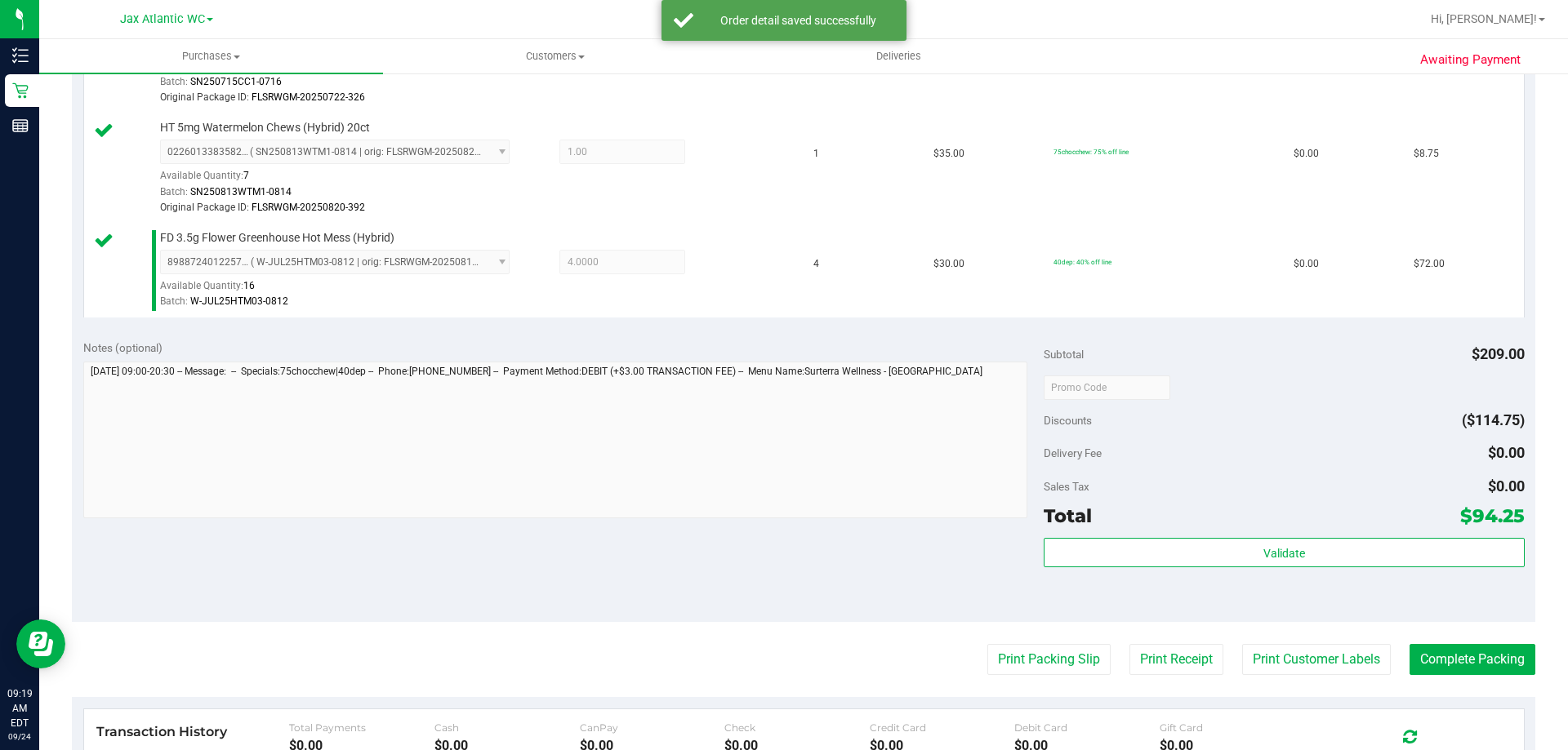
scroll to position [522, 0]
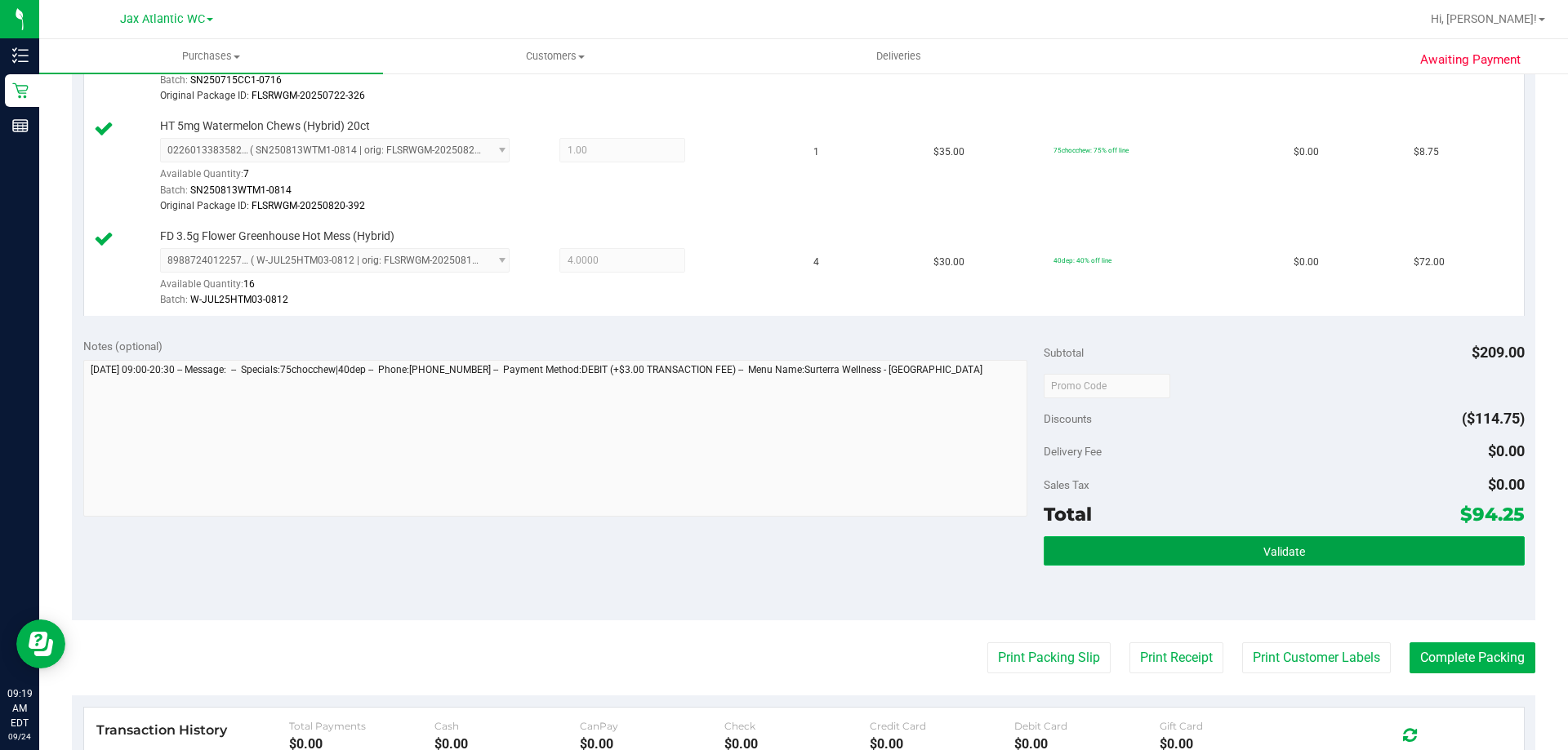
click at [1251, 544] on button "Validate" at bounding box center [1284, 550] width 480 height 29
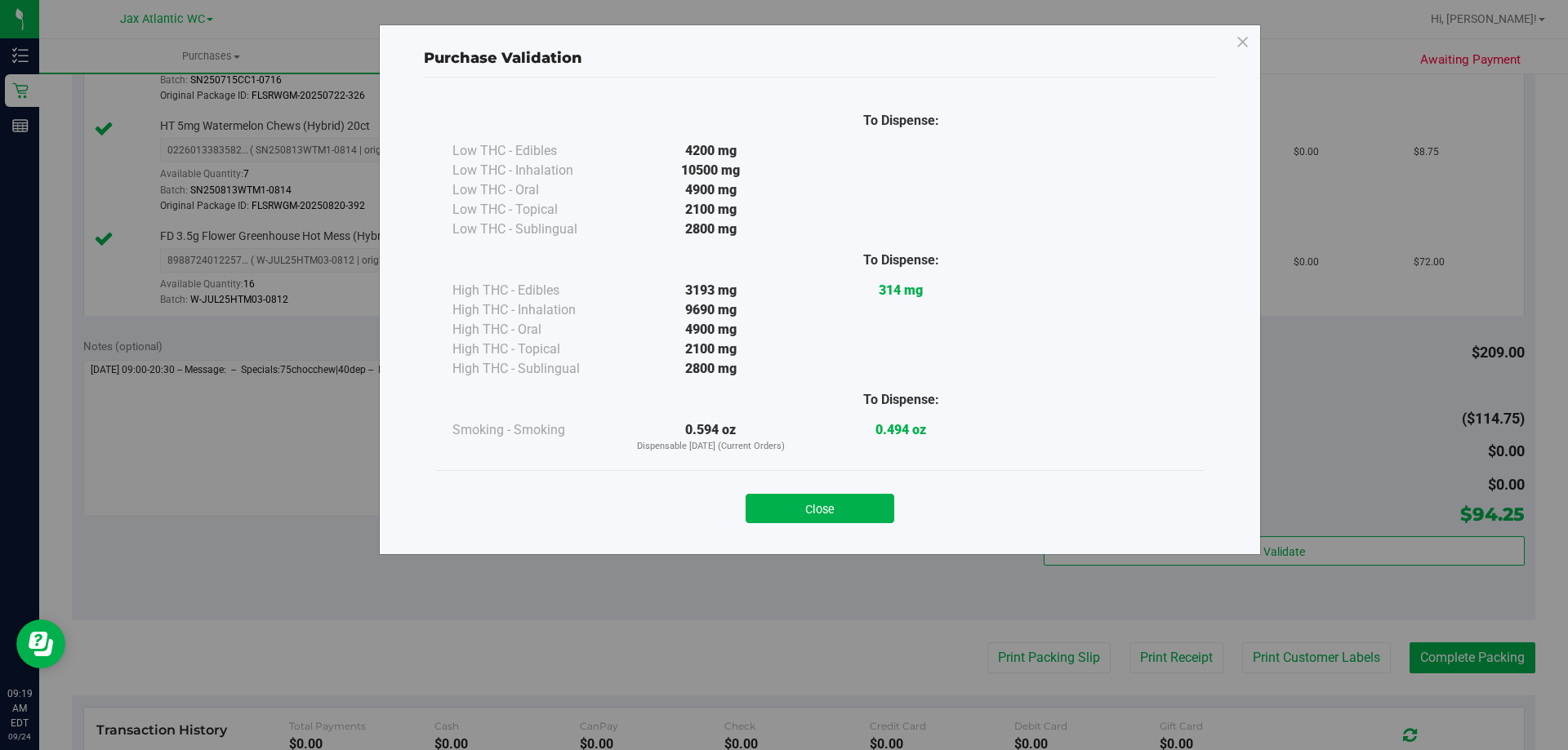
click at [802, 526] on div "Close" at bounding box center [820, 503] width 768 height 66
click at [852, 515] on button "Close" at bounding box center [820, 508] width 149 height 29
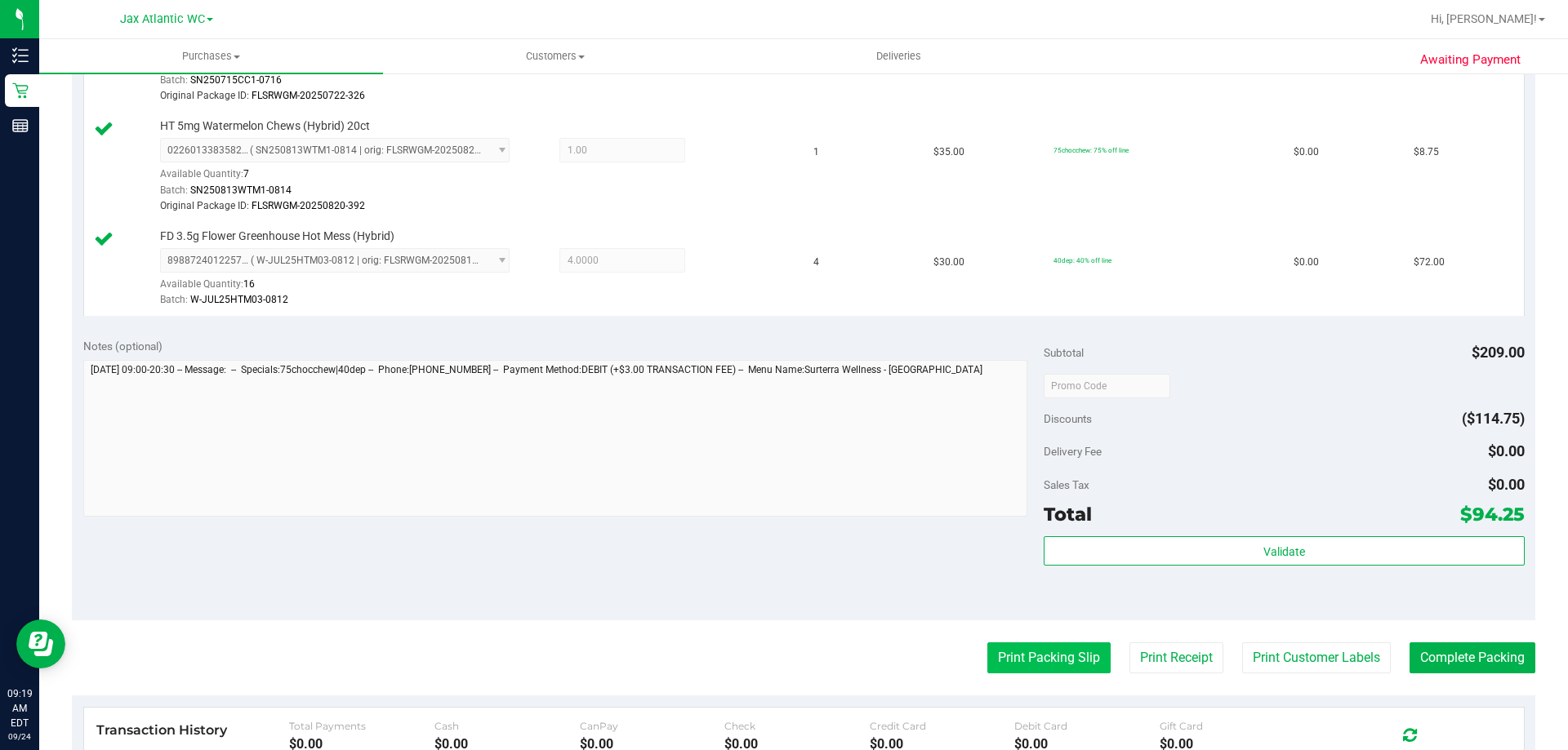
drag, startPoint x: 995, startPoint y: 631, endPoint x: 992, endPoint y: 652, distance: 21.2
click at [995, 632] on purchase-details "Back Edit Purchase Cancel Purchase View Profile # 11997227 BioTrack ID: - Submi…" at bounding box center [804, 283] width 1463 height 1435
click at [992, 656] on button "Print Packing Slip" at bounding box center [1049, 657] width 123 height 31
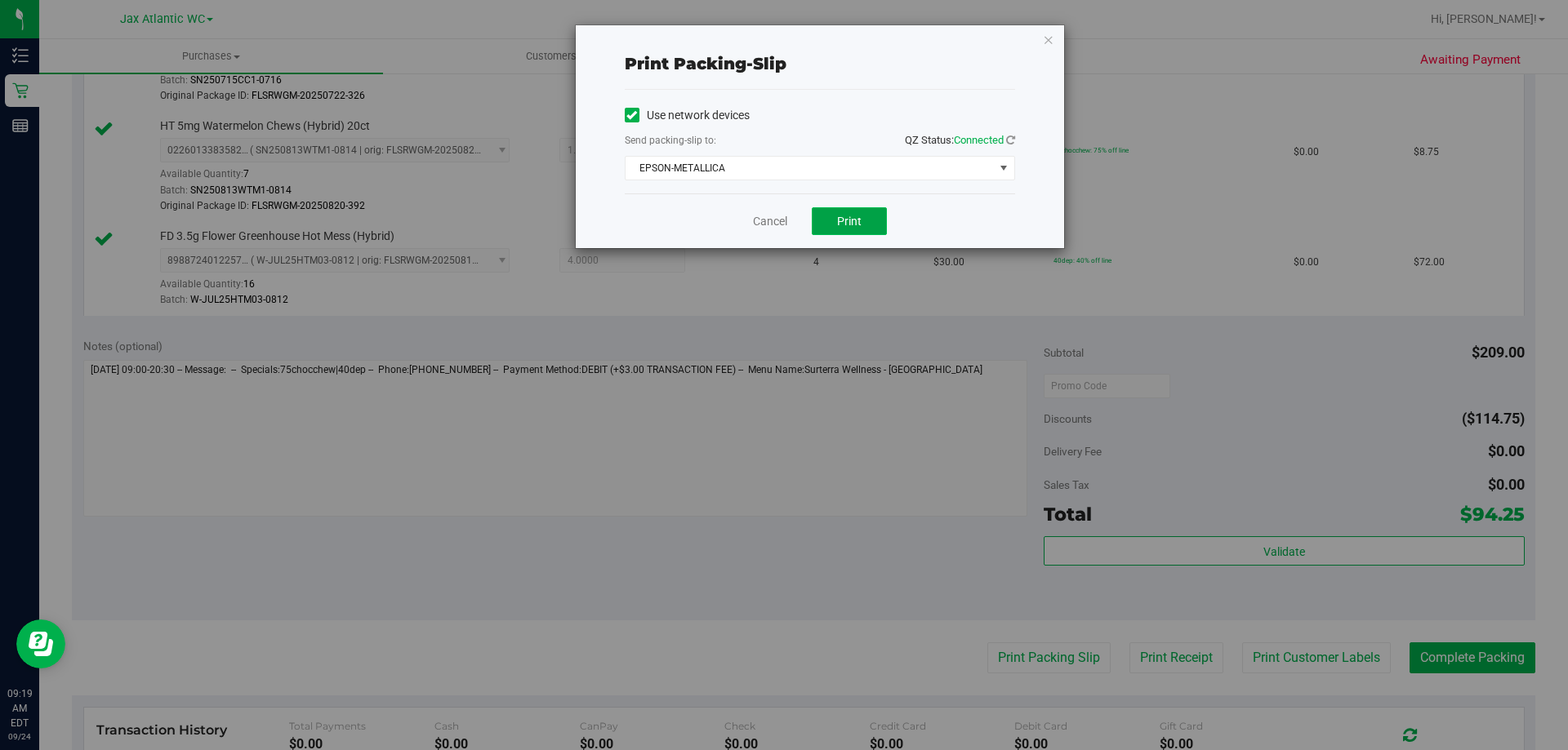
click at [851, 209] on button "Print" at bounding box center [849, 222] width 75 height 28
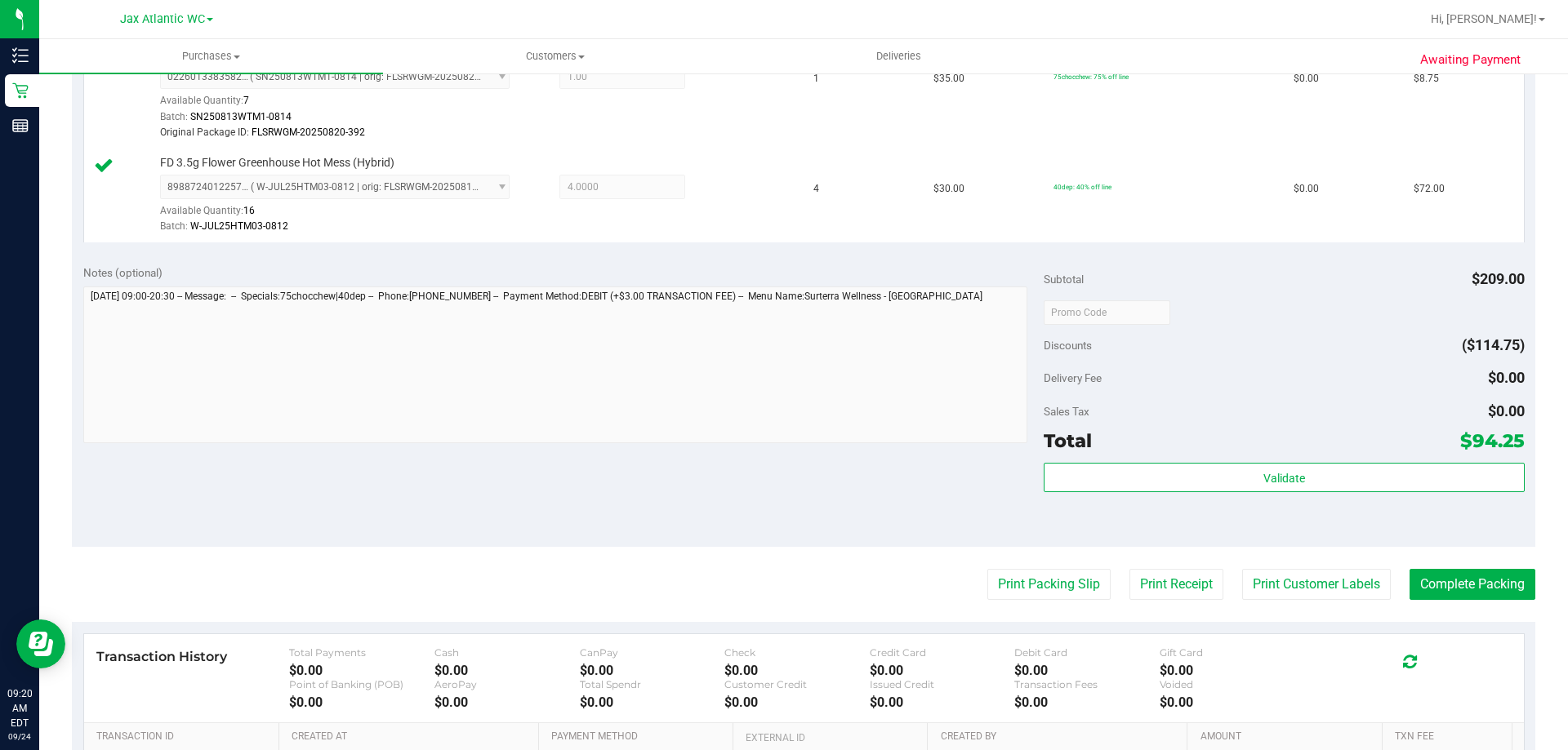
scroll to position [805, 0]
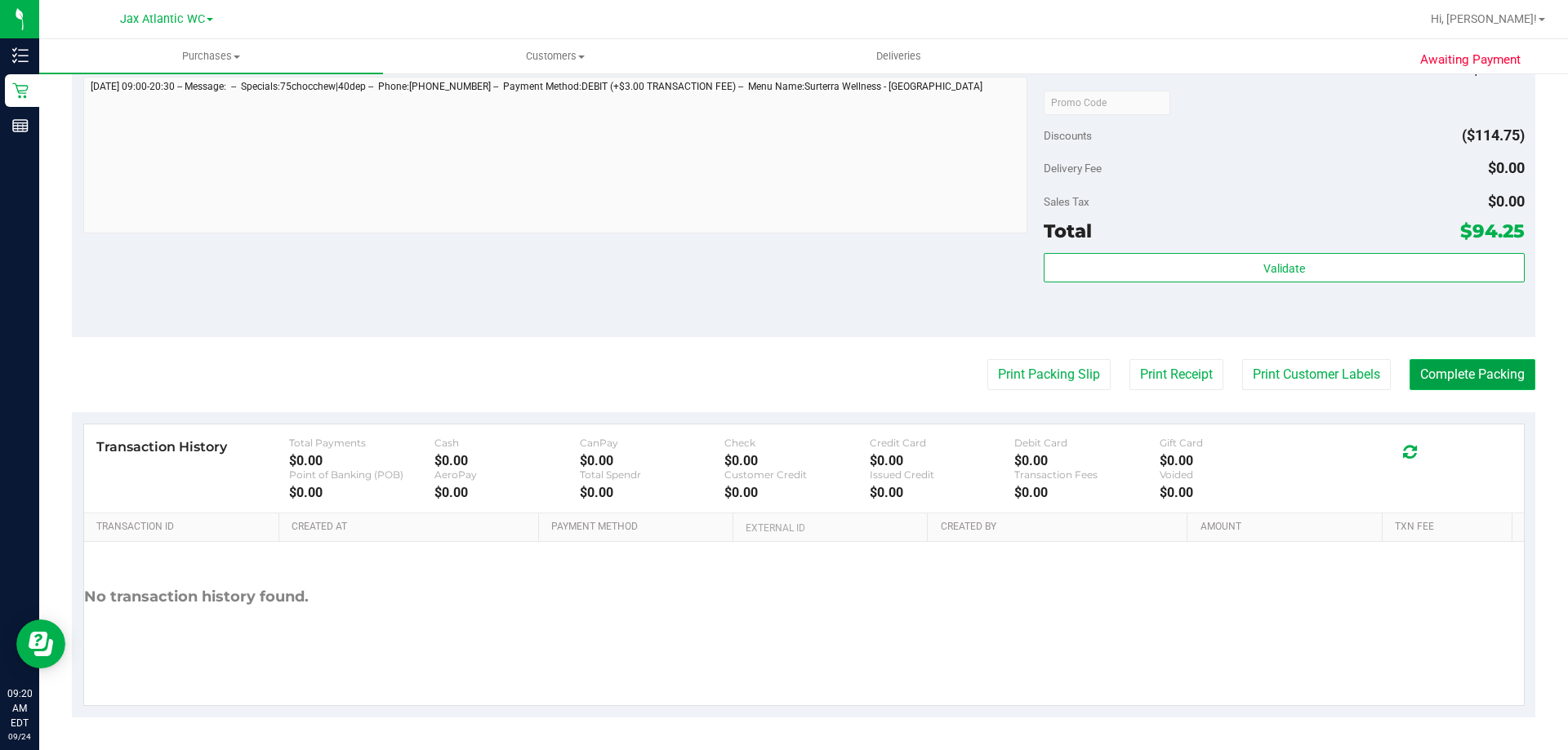
click at [1421, 368] on button "Complete Packing" at bounding box center [1473, 374] width 125 height 31
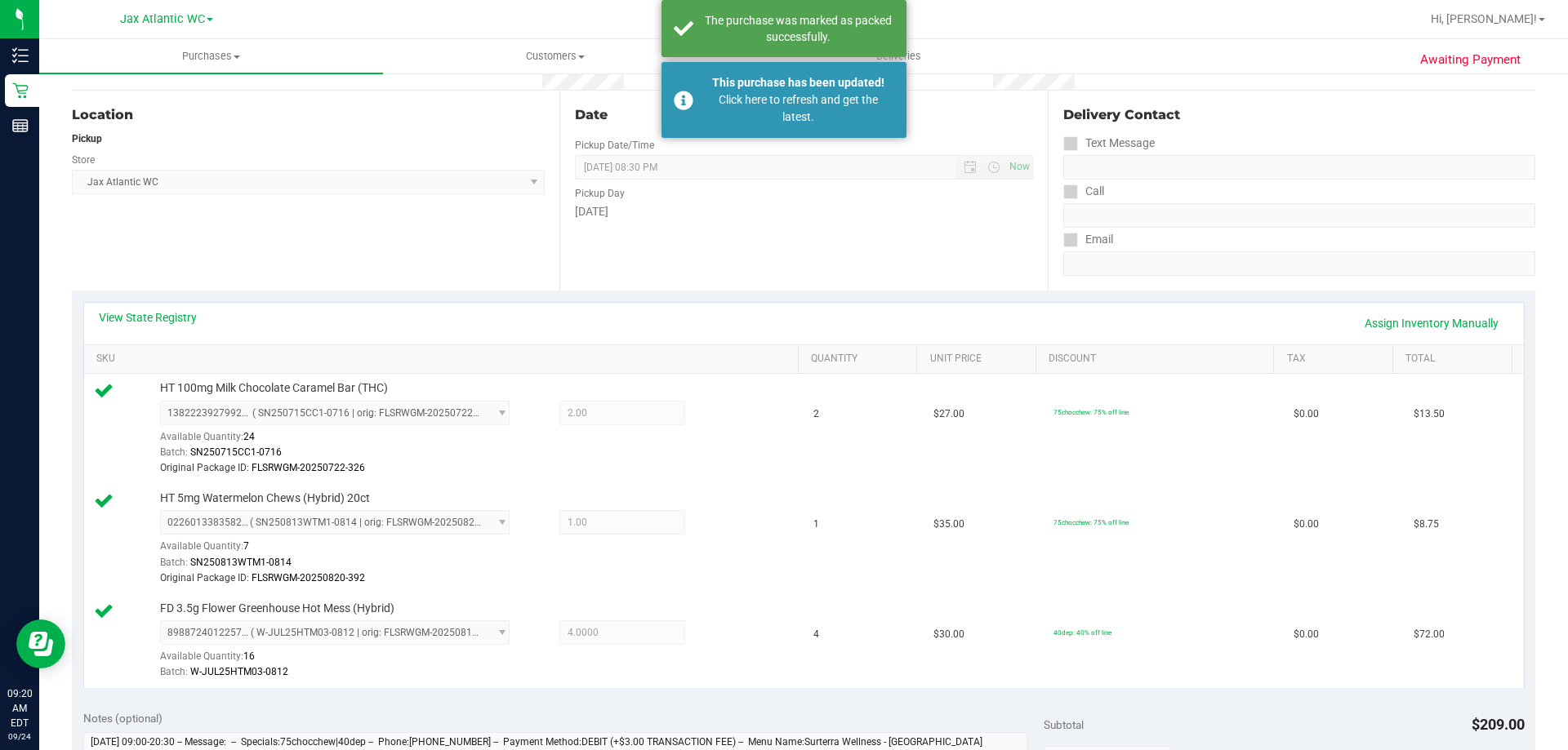
scroll to position [0, 0]
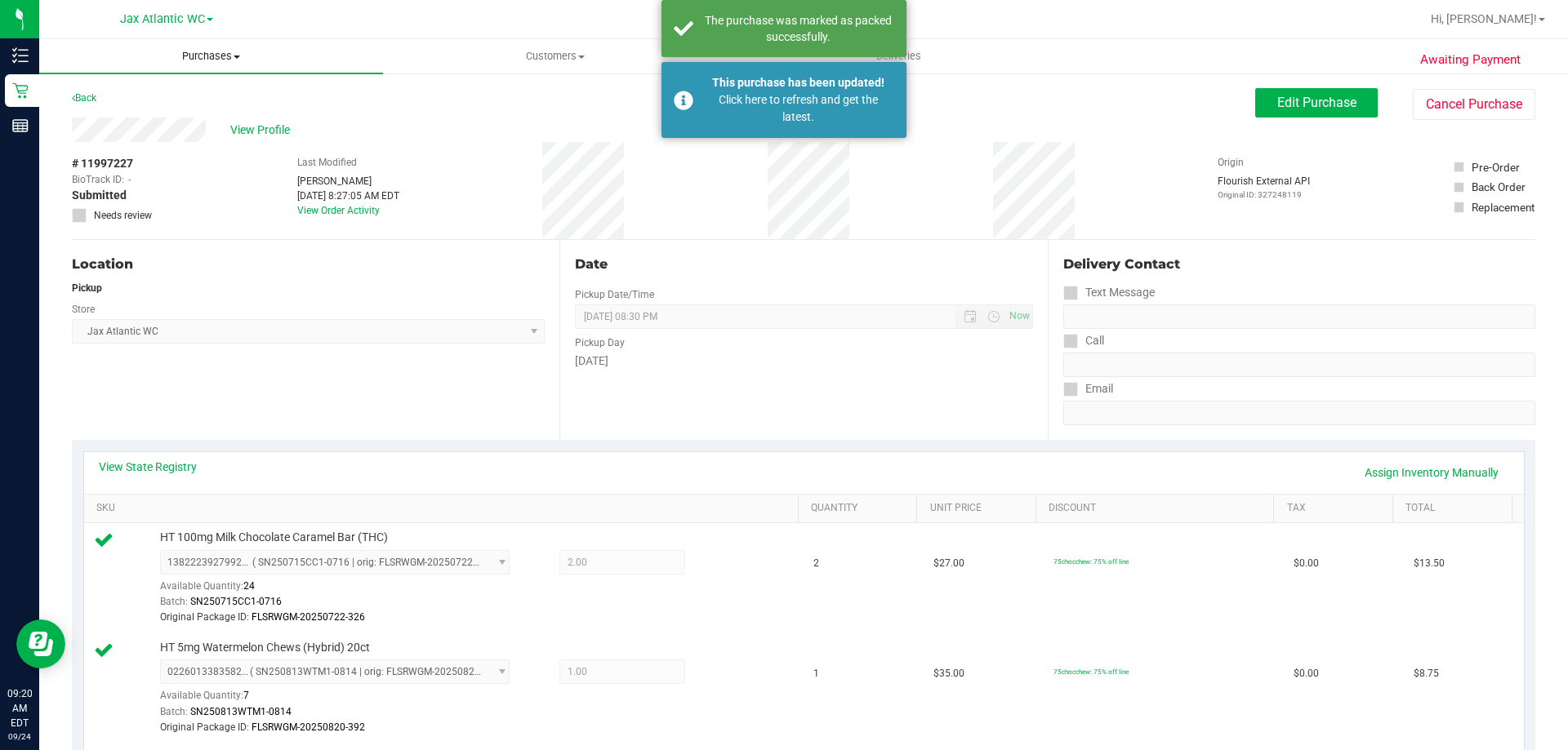
click at [212, 55] on span "Purchases" at bounding box center [211, 56] width 343 height 15
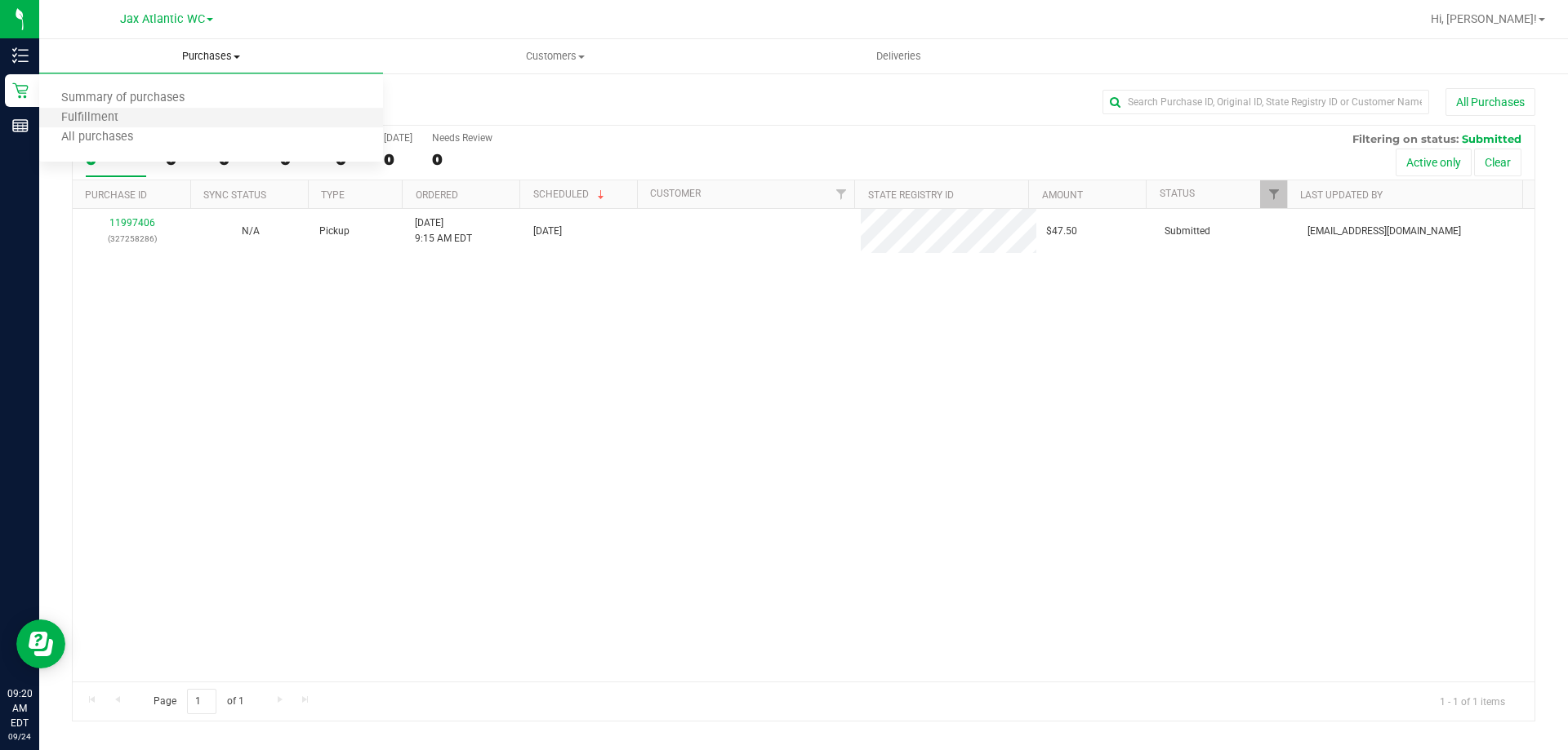
click at [148, 119] on li "Fulfillment" at bounding box center [211, 118] width 343 height 20
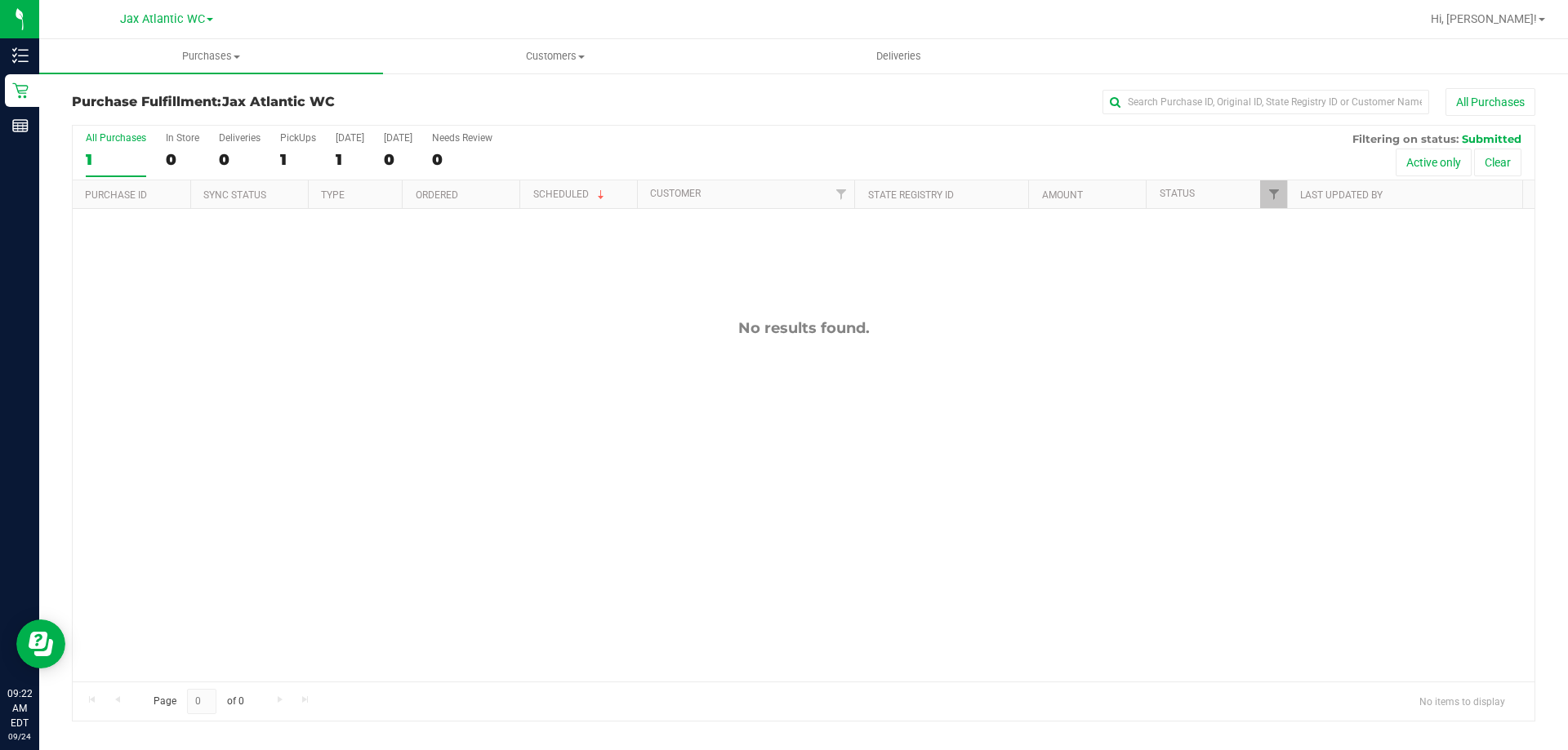
click at [212, 36] on nav "Jax Atlantic WC Hi, Shiro!" at bounding box center [804, 20] width 1529 height 39
click at [201, 58] on span "Purchases" at bounding box center [211, 56] width 343 height 15
click at [118, 111] on span "Fulfillment" at bounding box center [90, 118] width 101 height 14
click at [190, 59] on span "Purchases" at bounding box center [211, 56] width 343 height 15
click at [149, 99] on span "Summary of purchases" at bounding box center [123, 98] width 167 height 14
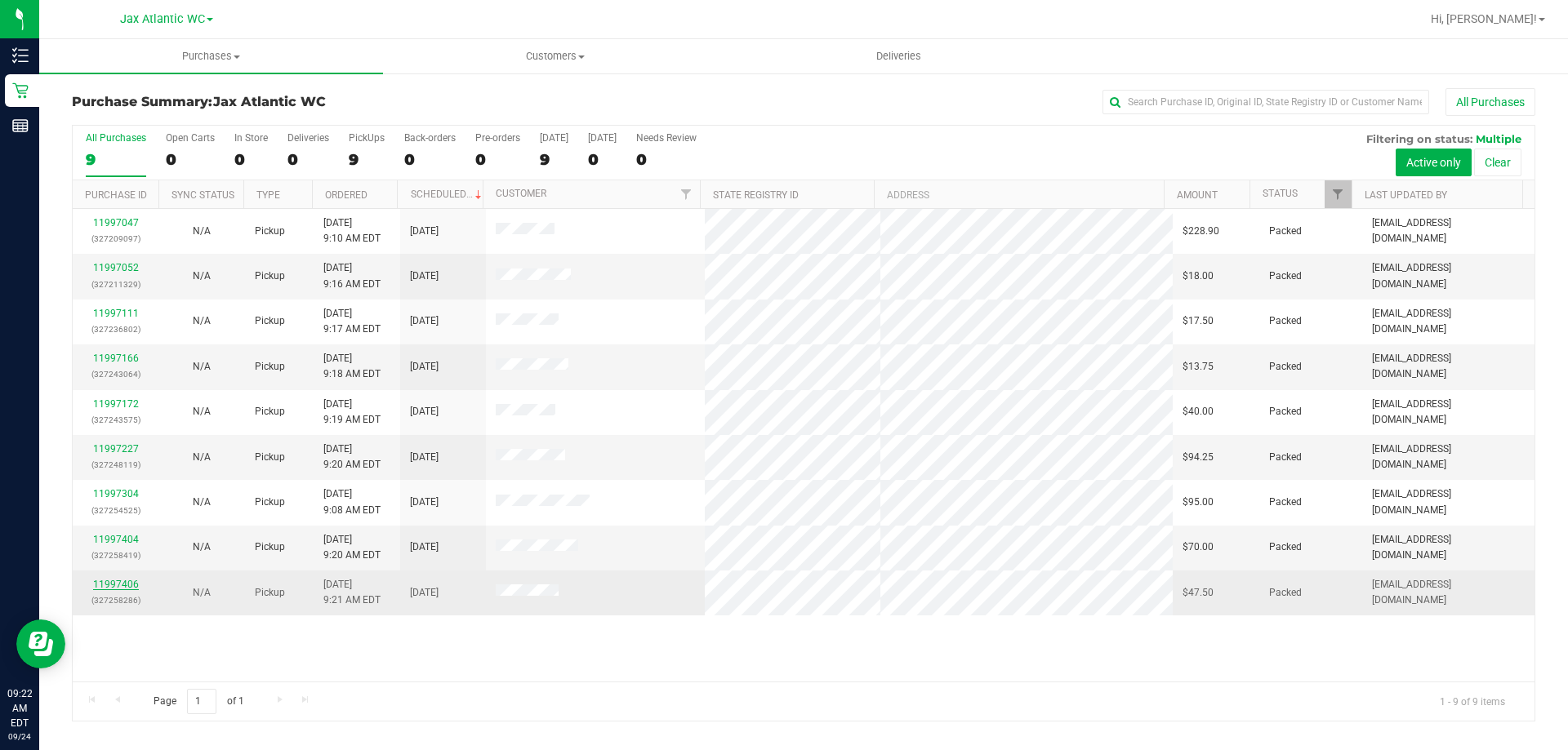
click at [117, 587] on link "11997406" at bounding box center [116, 584] width 46 height 11
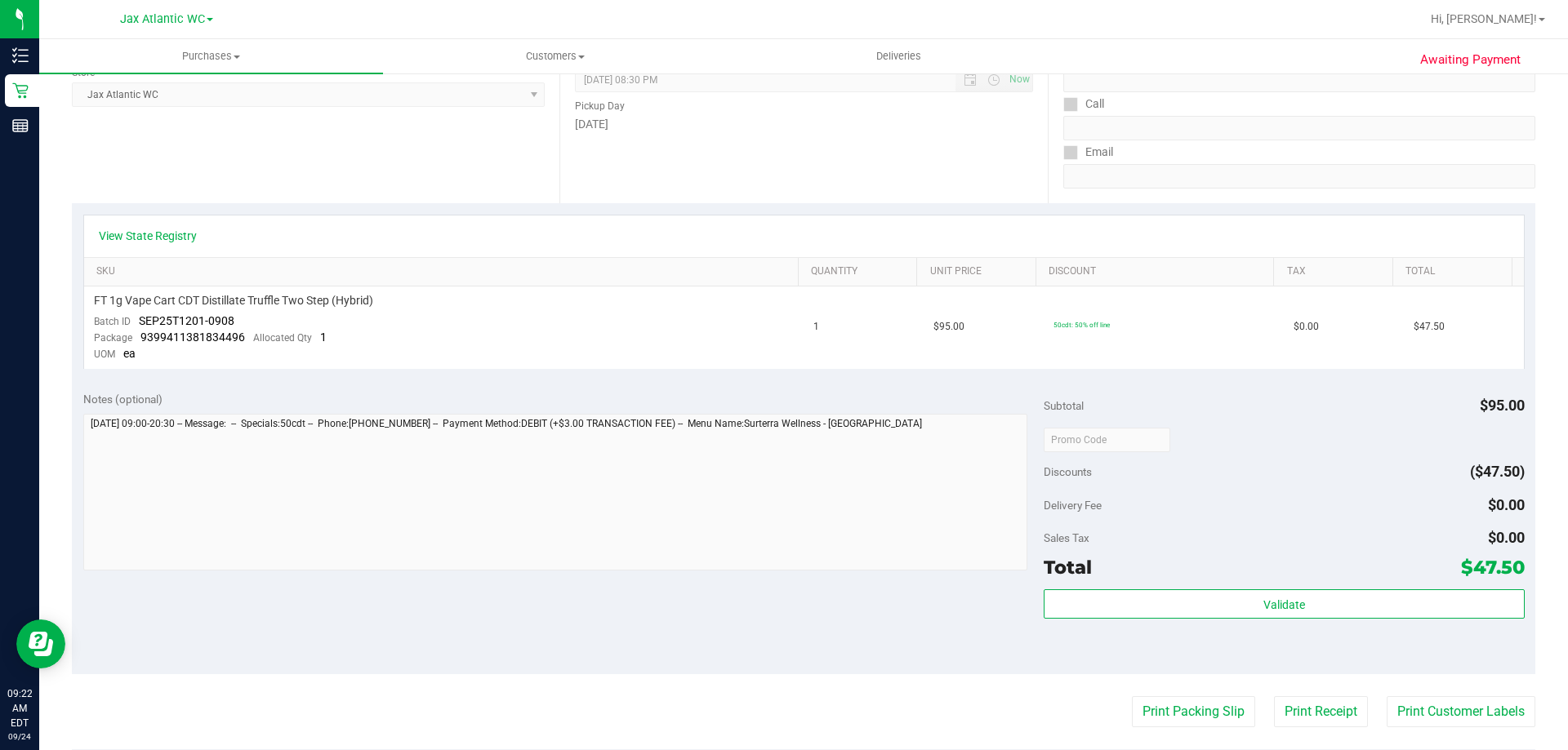
scroll to position [245, 0]
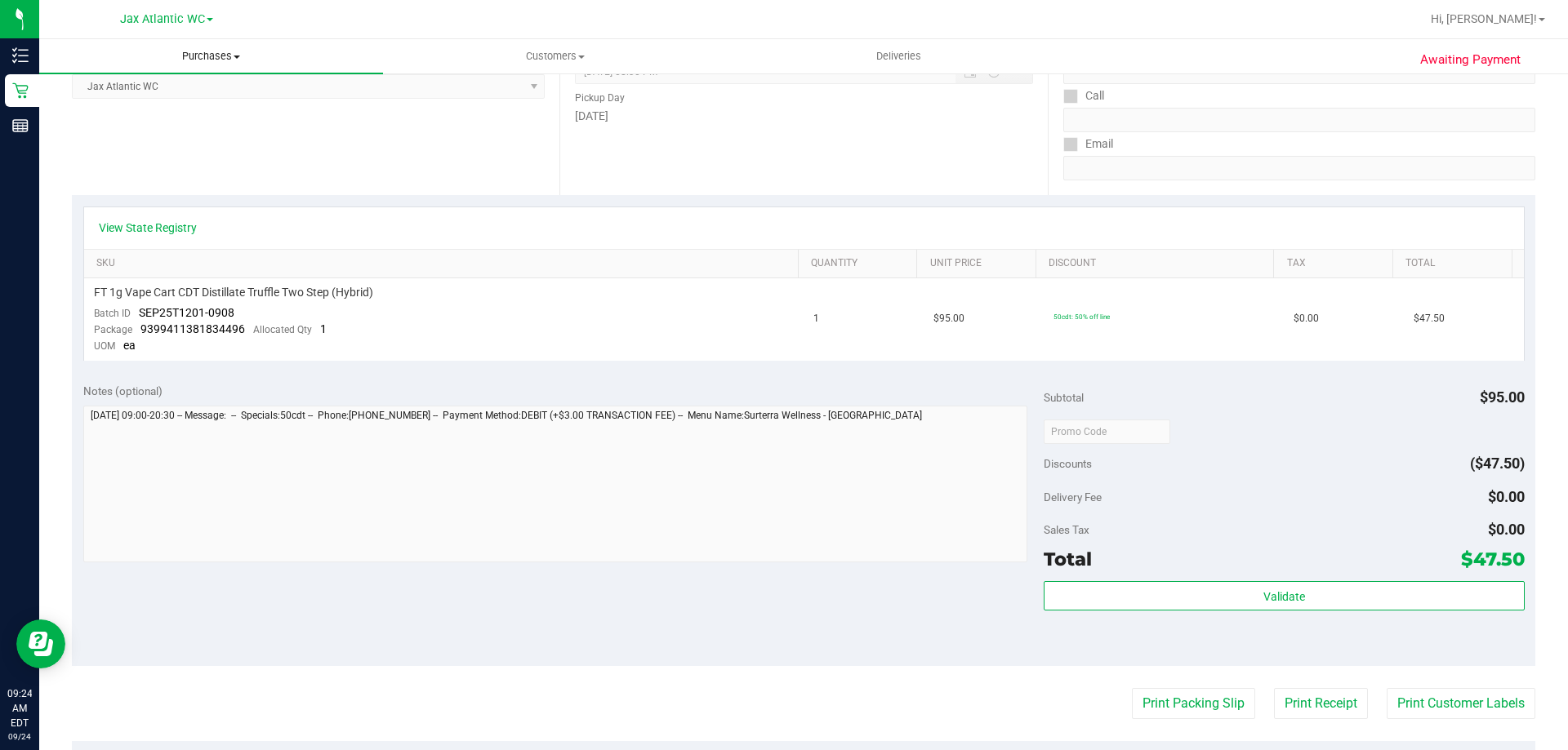
click at [215, 62] on span "Purchases" at bounding box center [211, 56] width 343 height 15
click at [128, 128] on li "All purchases" at bounding box center [211, 137] width 343 height 20
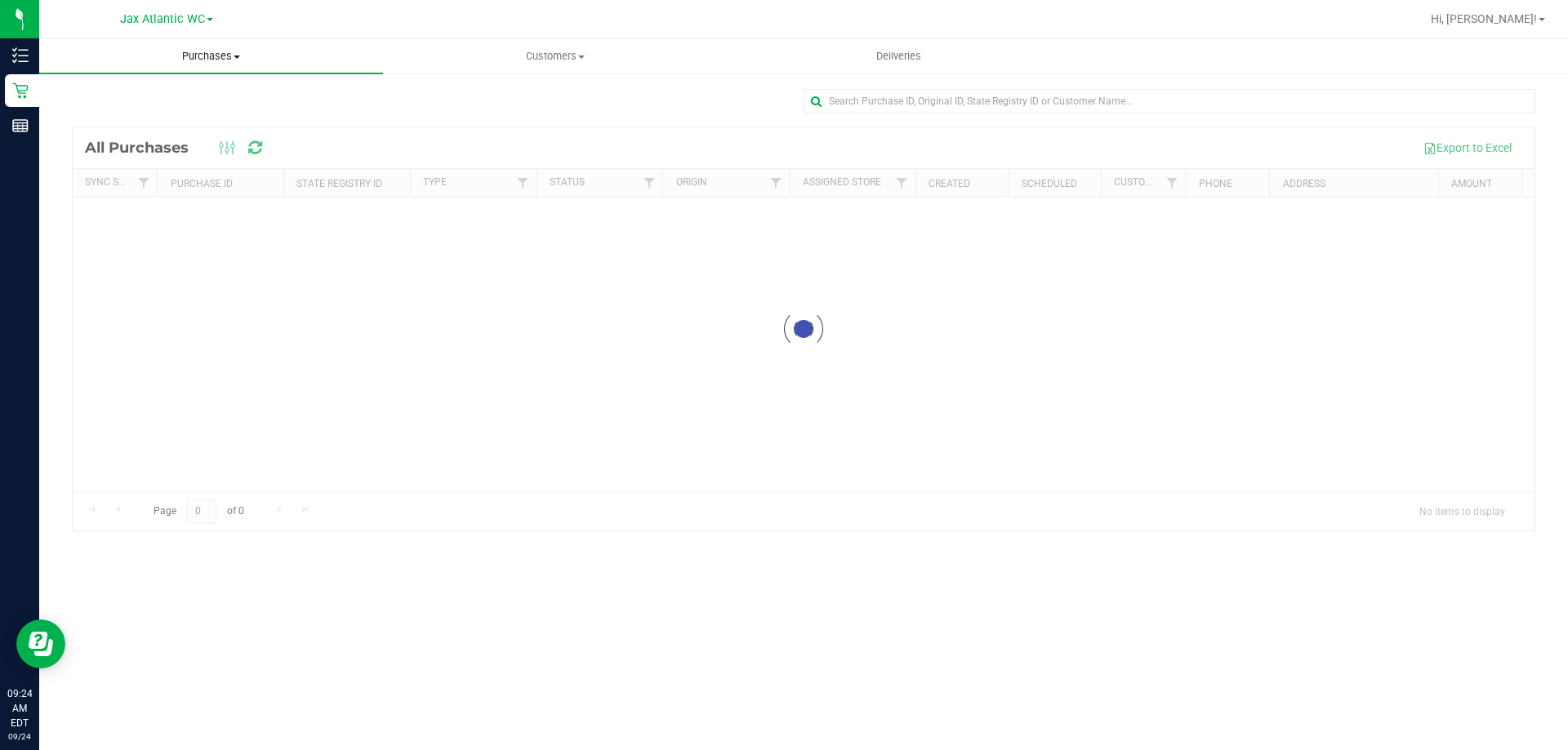
click at [205, 55] on span "Purchases" at bounding box center [211, 56] width 343 height 15
click at [143, 112] on li "Fulfillment" at bounding box center [211, 118] width 343 height 20
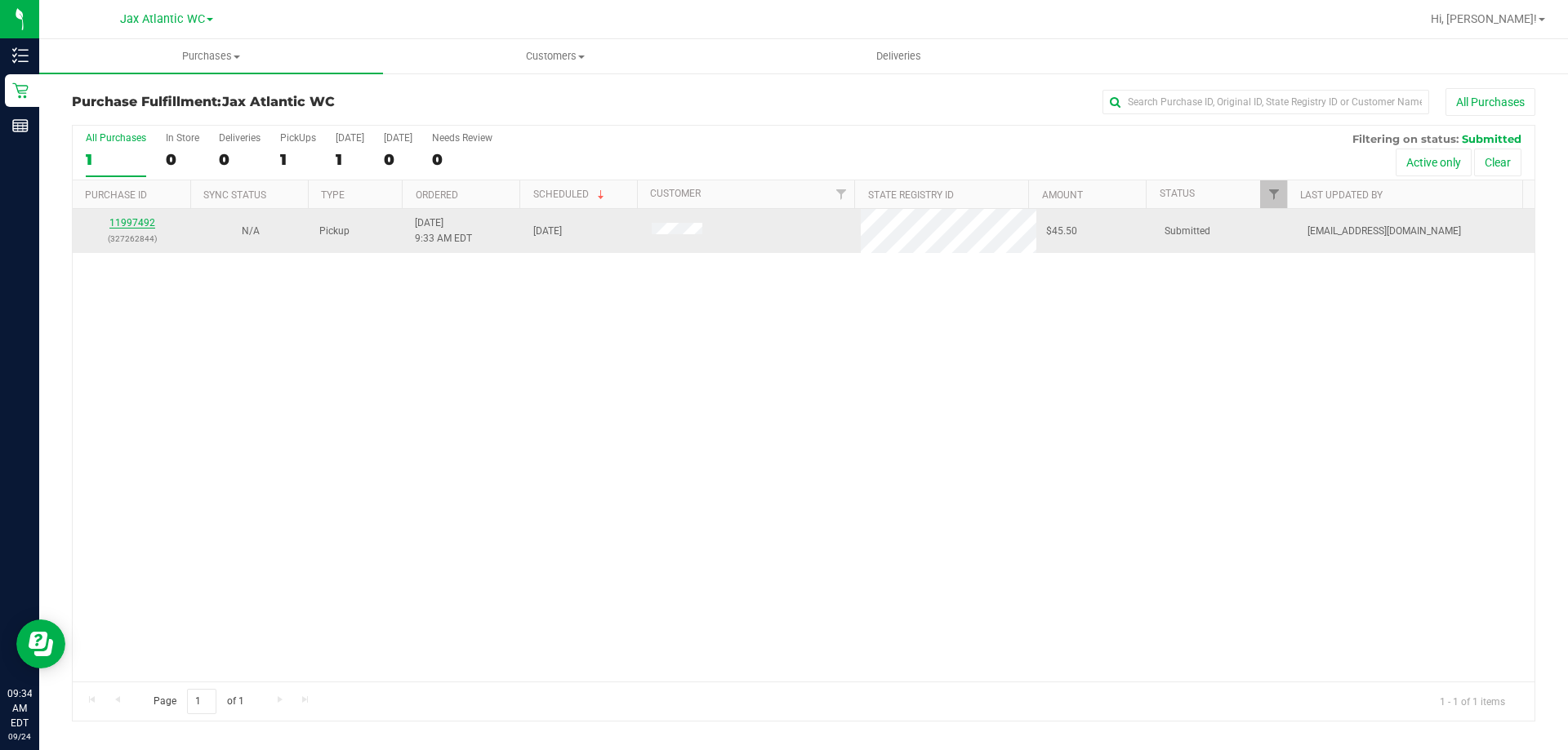
click at [126, 223] on link "11997492" at bounding box center [132, 223] width 46 height 11
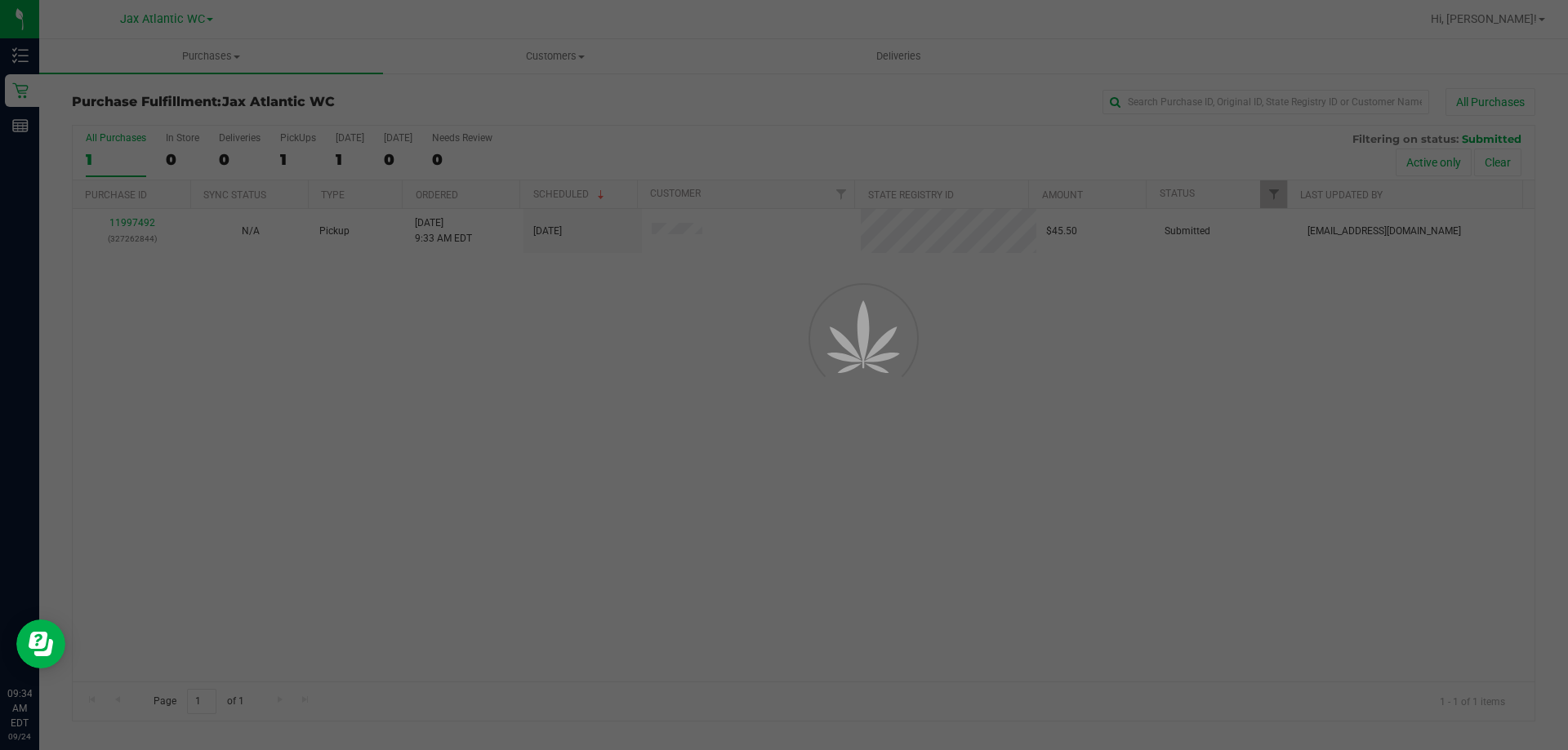
click at [130, 219] on div at bounding box center [784, 375] width 1568 height 750
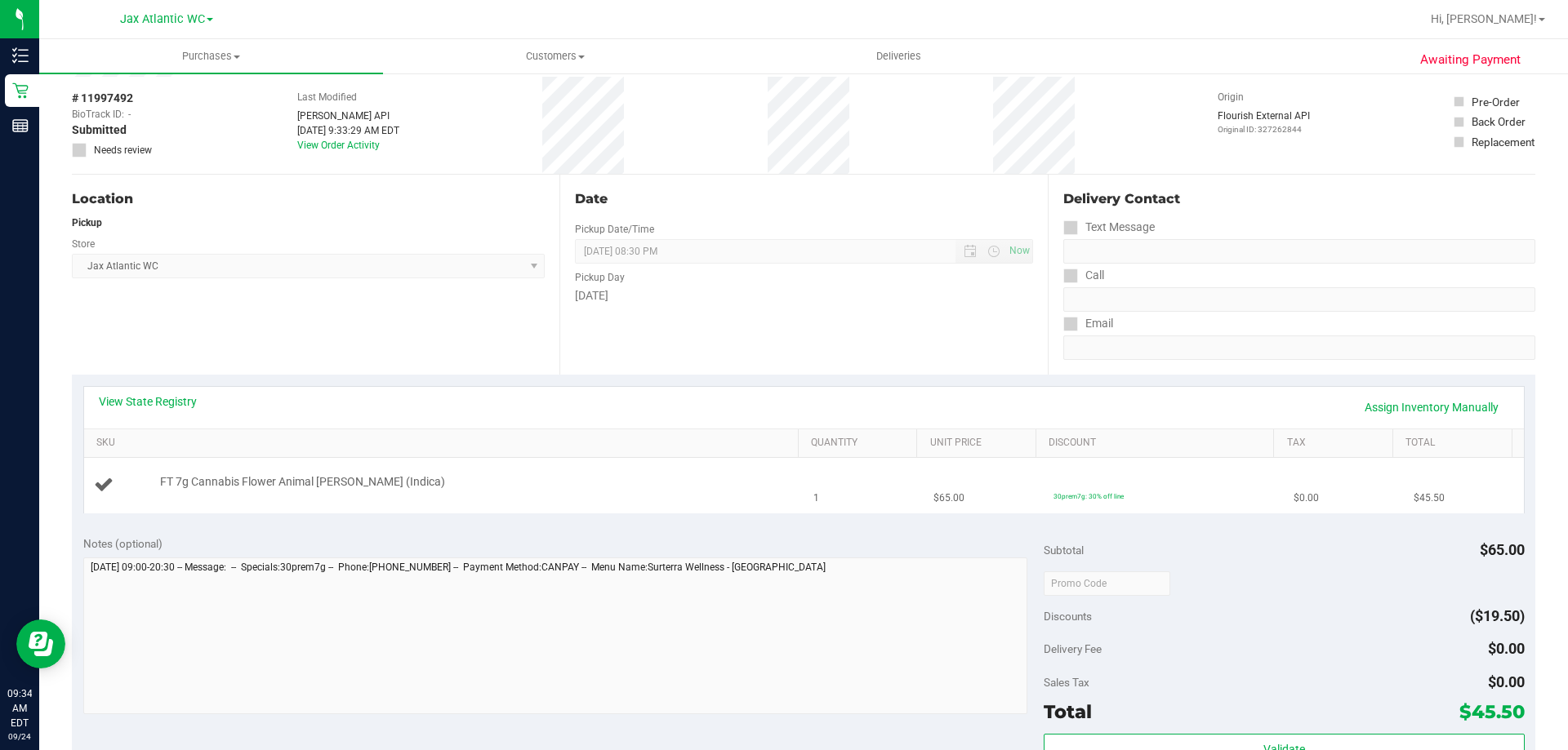
scroll to position [164, 0]
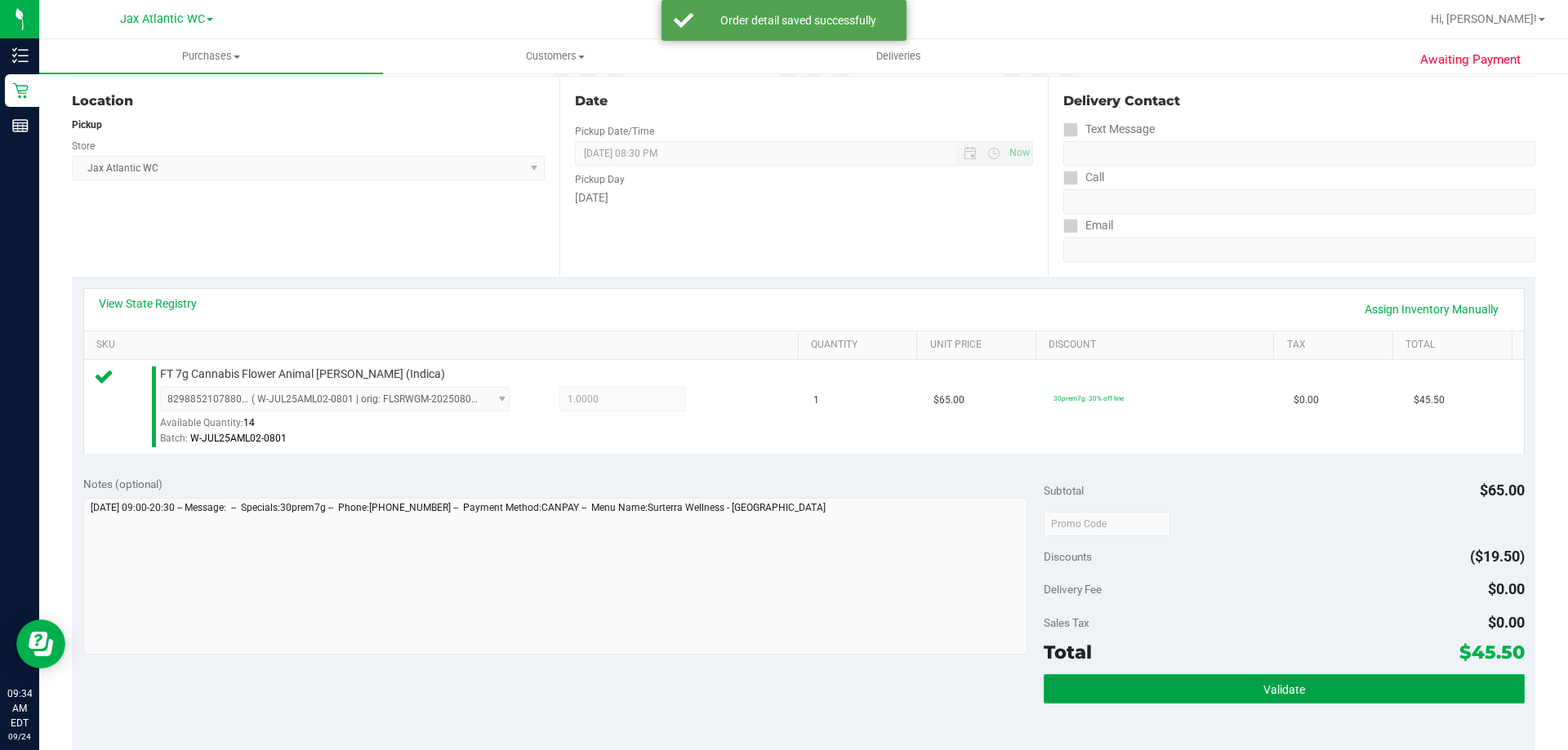
click at [1360, 701] on button "Validate" at bounding box center [1284, 688] width 480 height 29
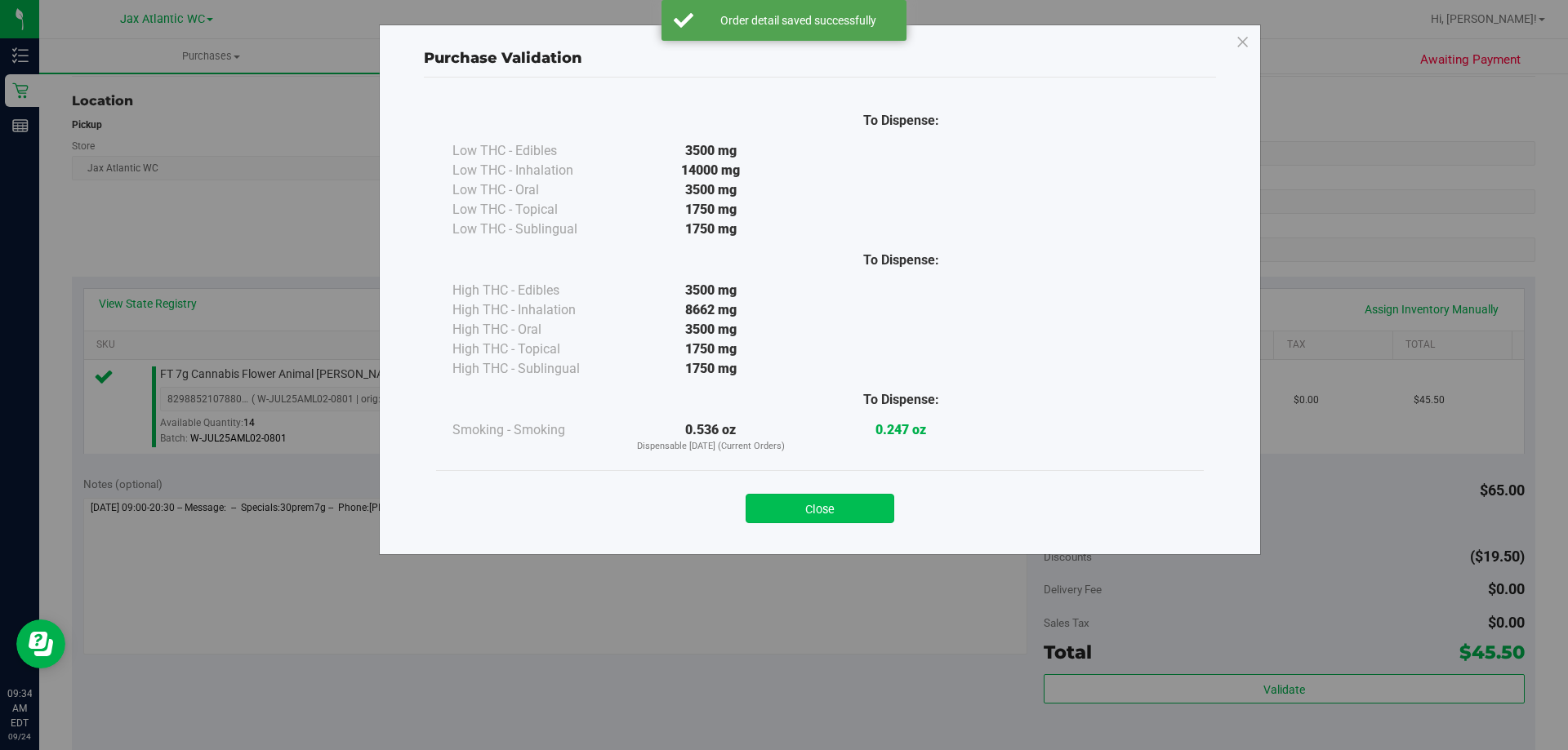
click at [878, 510] on button "Close" at bounding box center [820, 508] width 149 height 29
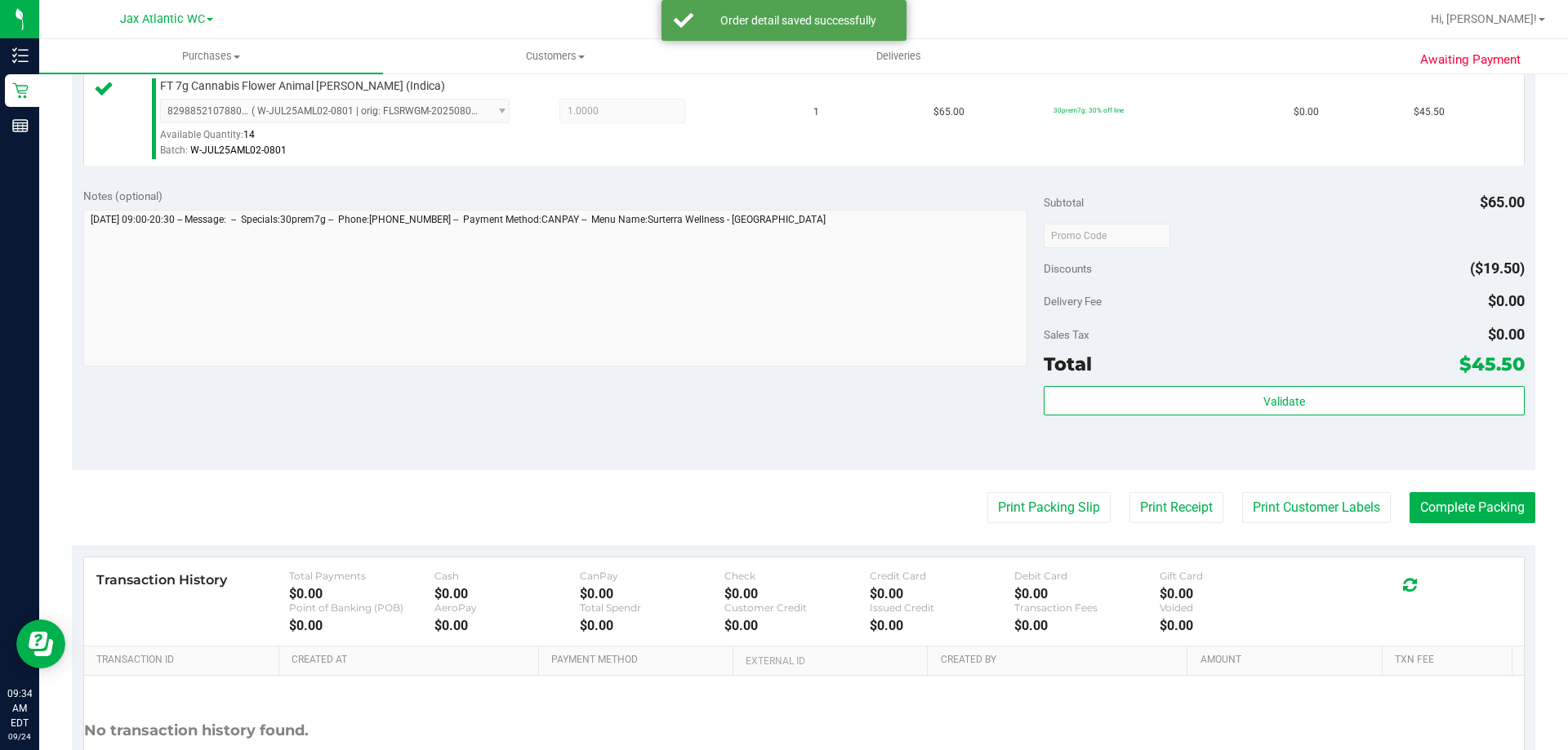
scroll to position [584, 0]
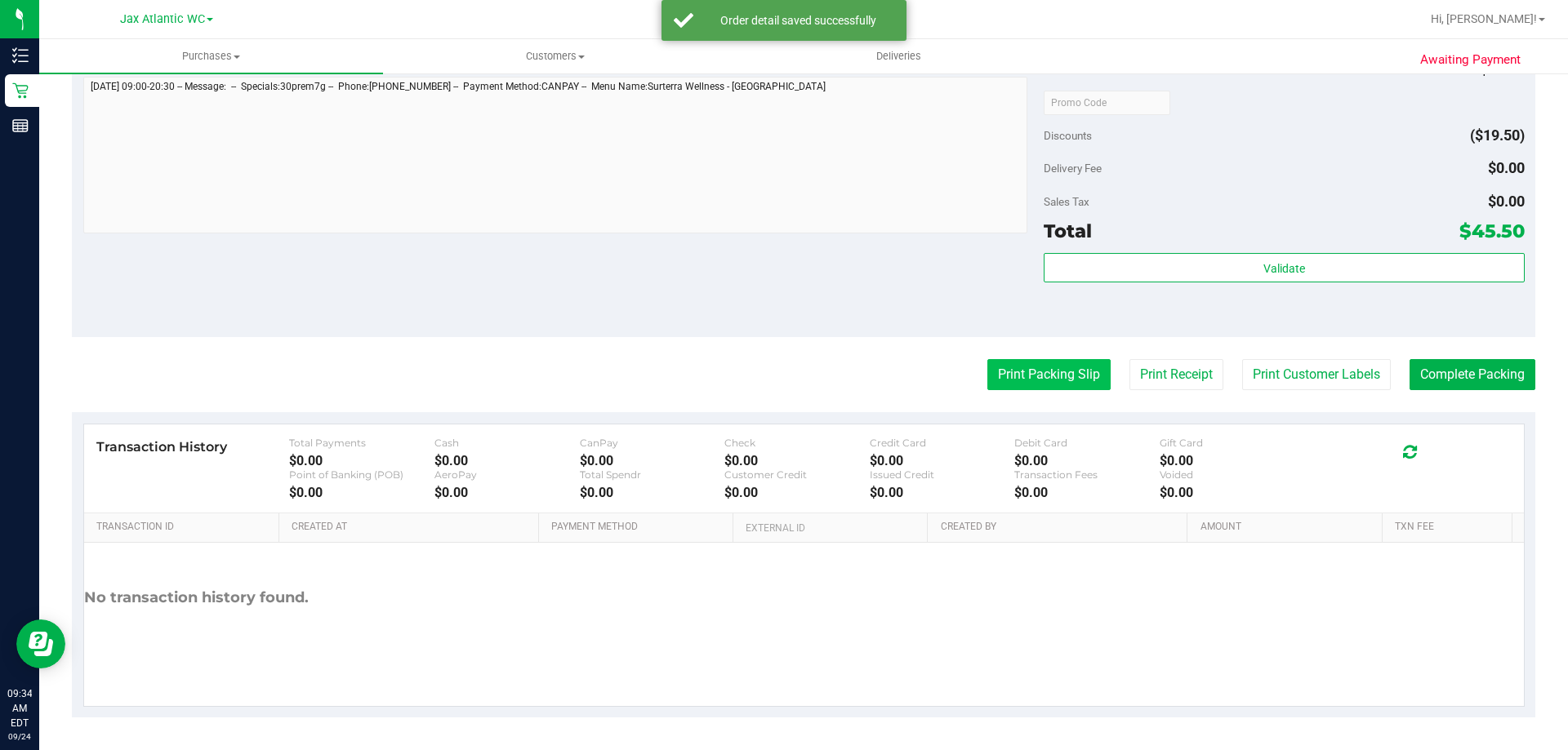
click at [1026, 369] on button "Print Packing Slip" at bounding box center [1049, 374] width 123 height 31
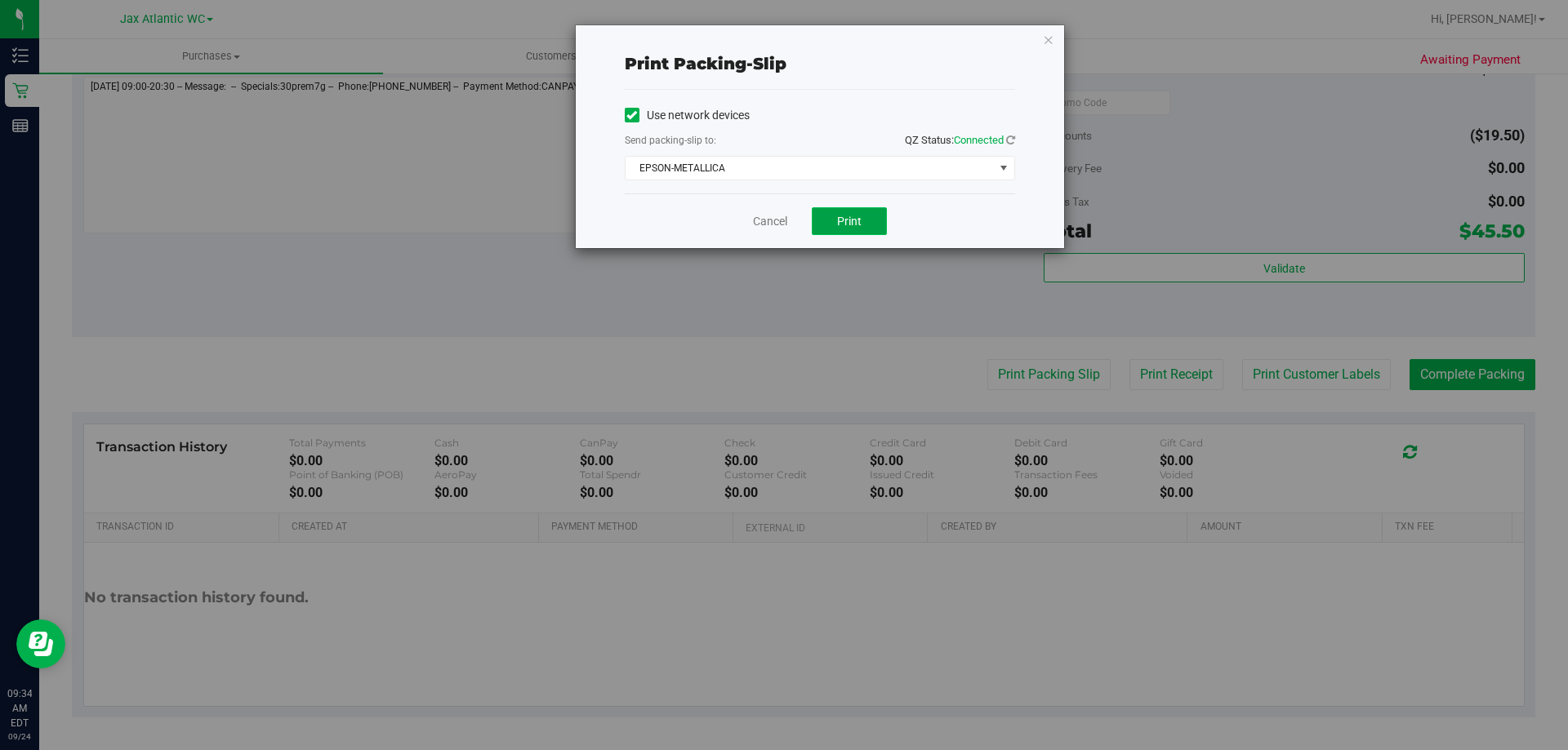
click at [833, 218] on button "Print" at bounding box center [849, 222] width 75 height 28
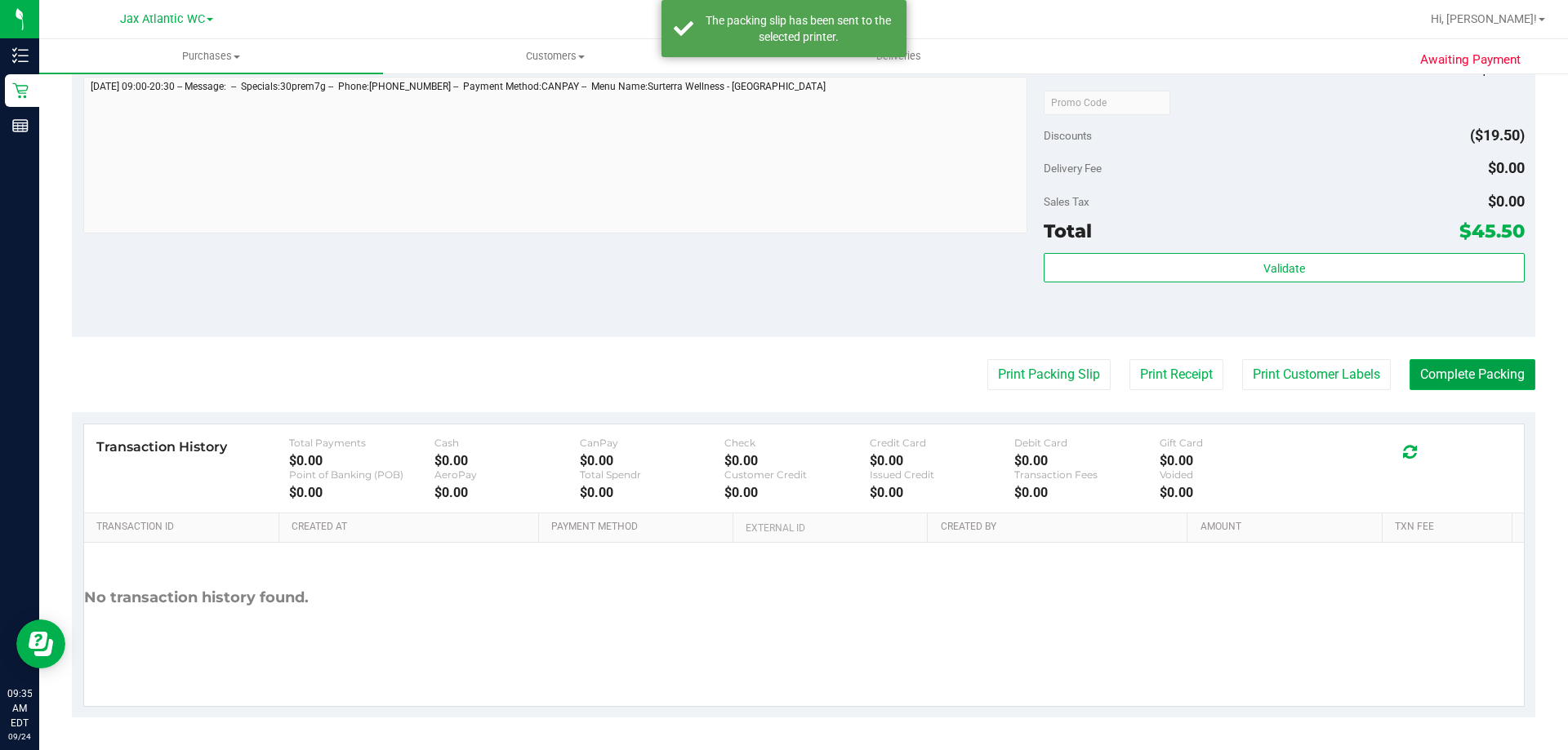
click at [1472, 373] on button "Complete Packing" at bounding box center [1473, 374] width 125 height 31
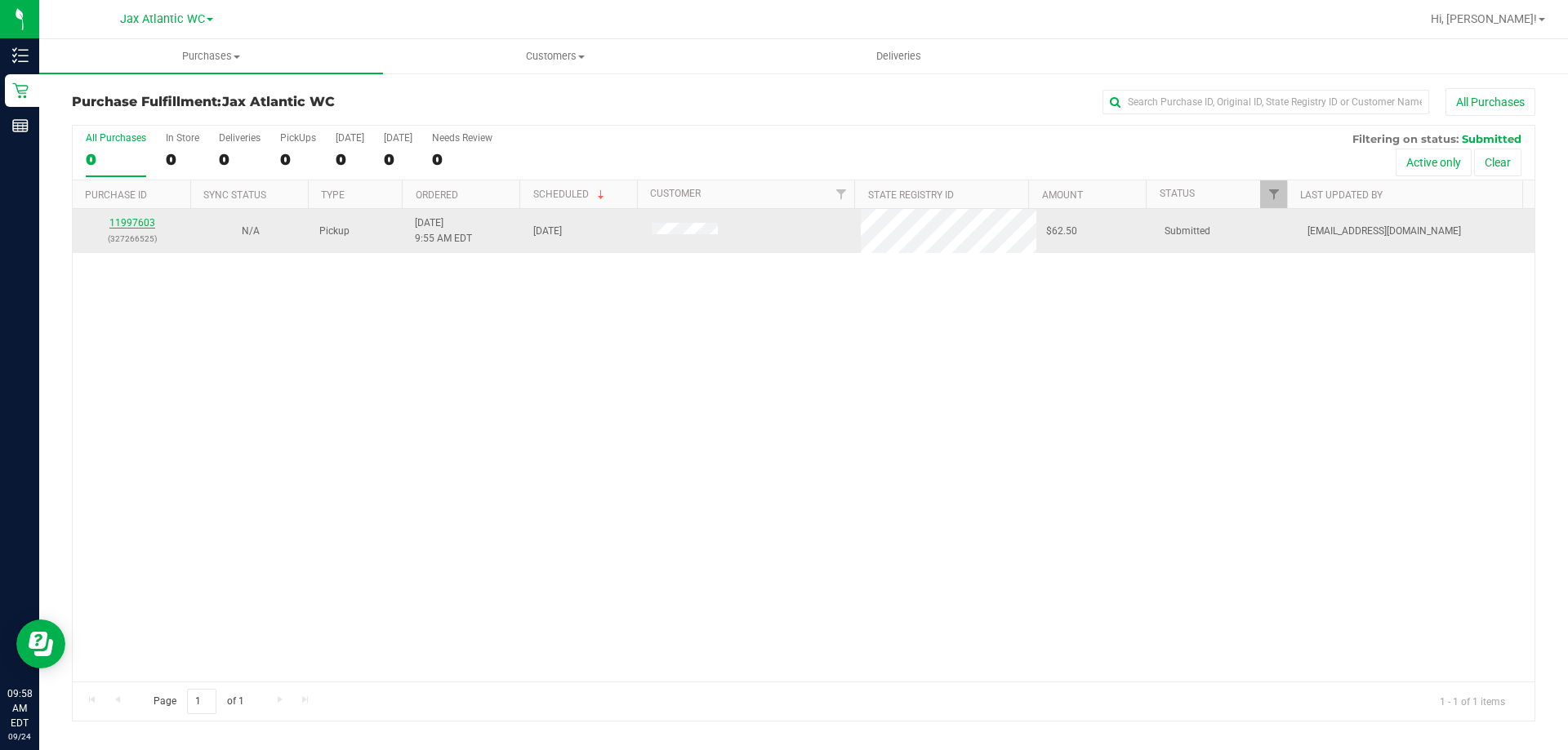
click at [144, 219] on link "11997603" at bounding box center [132, 223] width 46 height 11
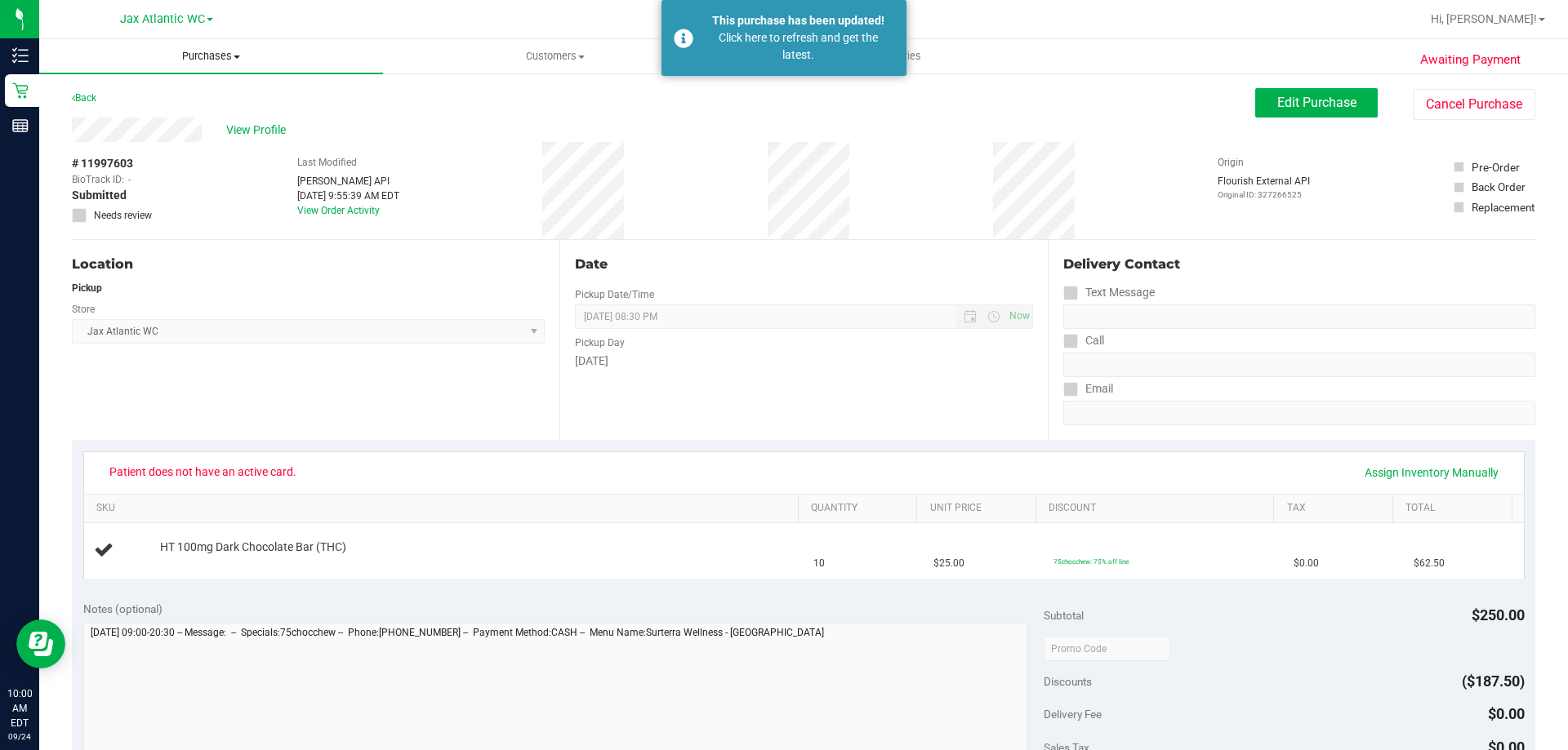
click at [227, 59] on span "Purchases" at bounding box center [211, 56] width 343 height 15
click at [150, 112] on li "Fulfillment" at bounding box center [211, 118] width 343 height 20
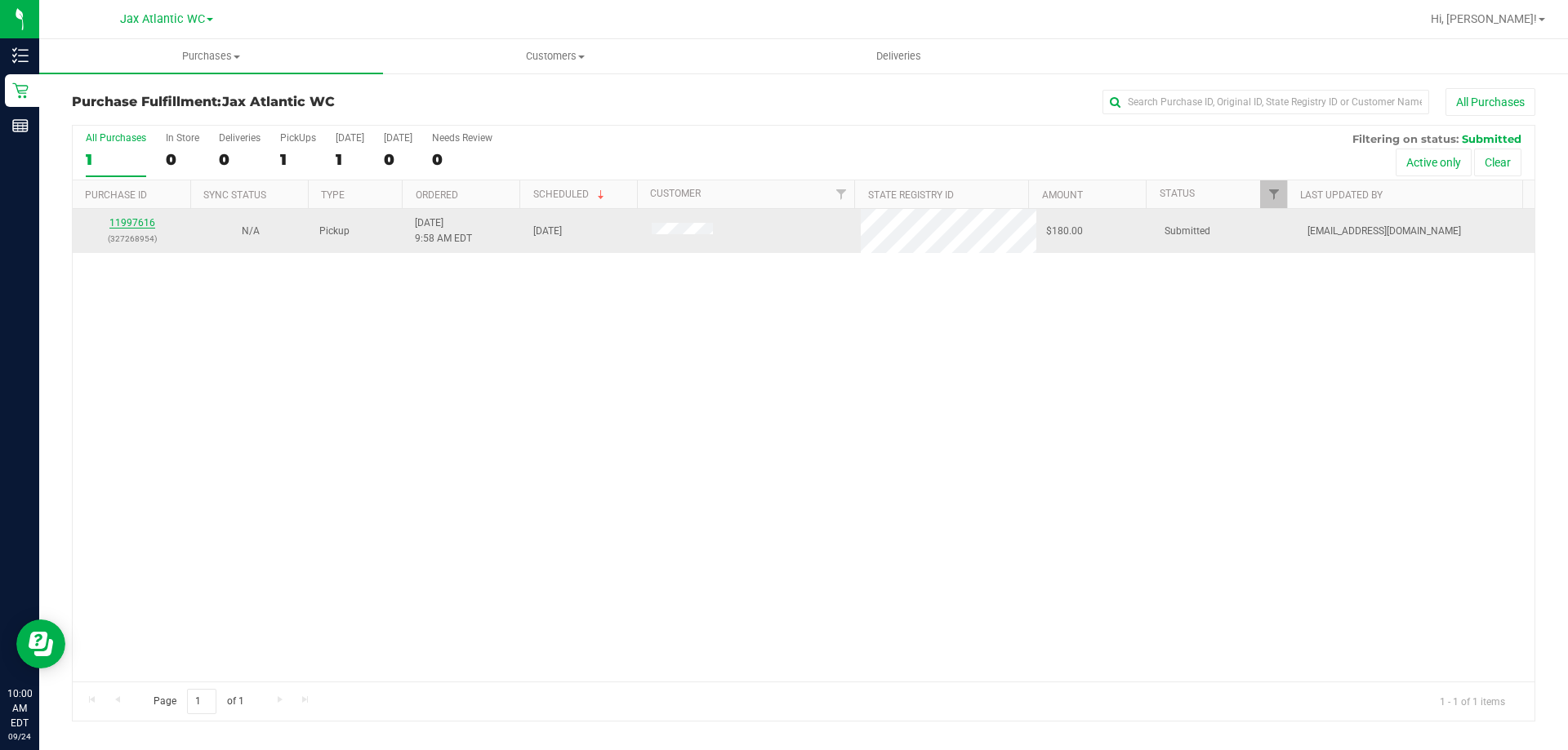
click at [147, 219] on link "11997616" at bounding box center [132, 223] width 46 height 11
